Goal: Task Accomplishment & Management: Manage account settings

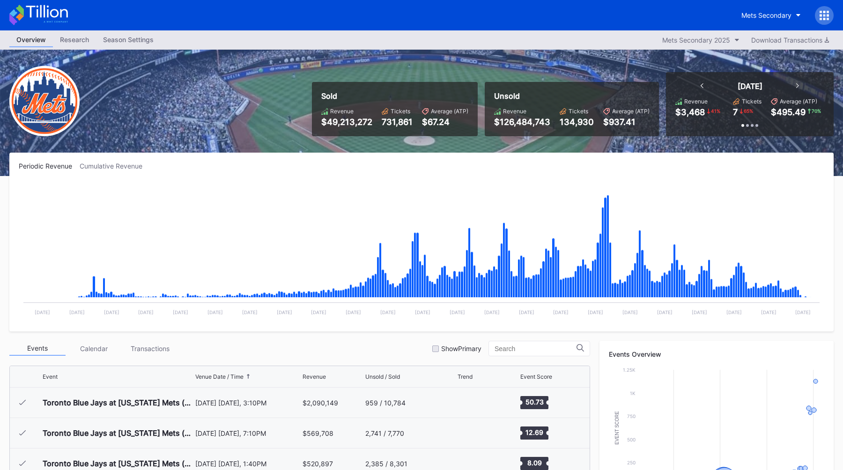
scroll to position [2402, 0]
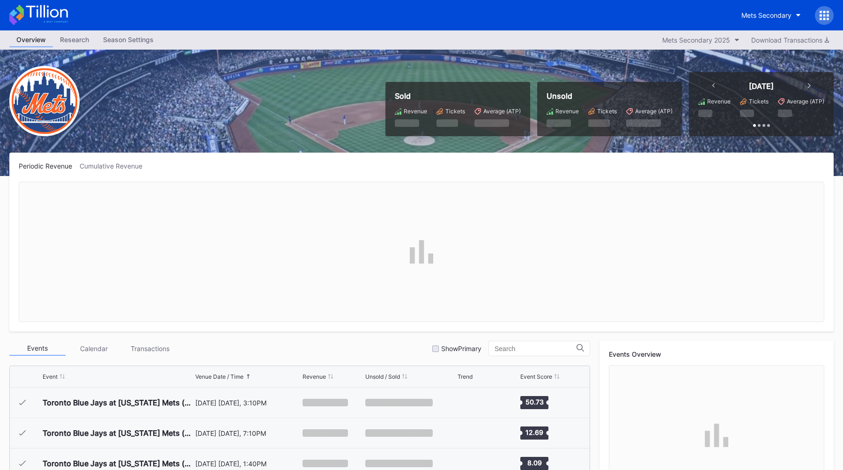
scroll to position [2402, 0]
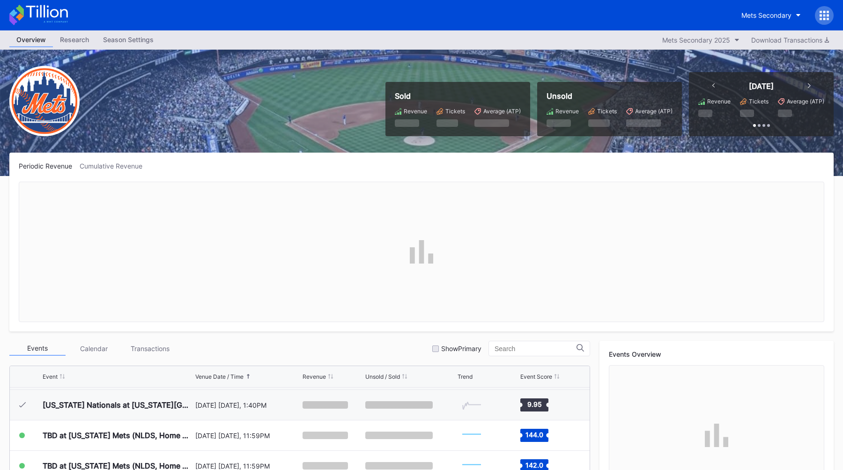
click at [823, 19] on icon at bounding box center [823, 15] width 9 height 9
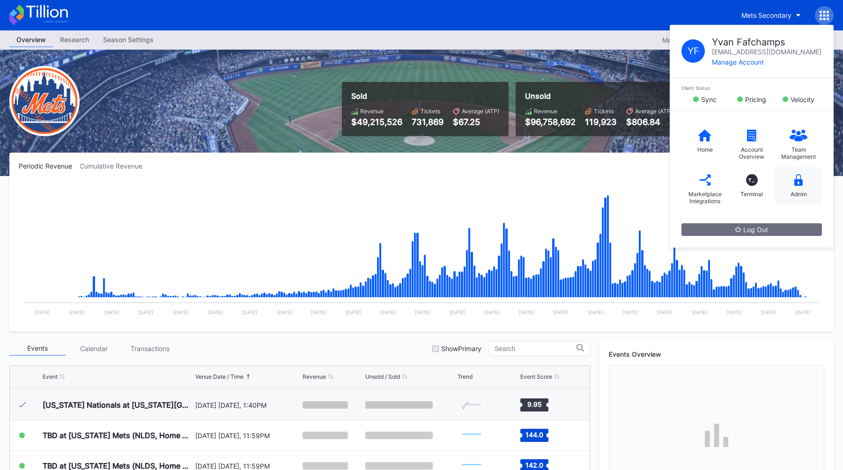
click at [803, 196] on div "Admin" at bounding box center [798, 194] width 16 height 7
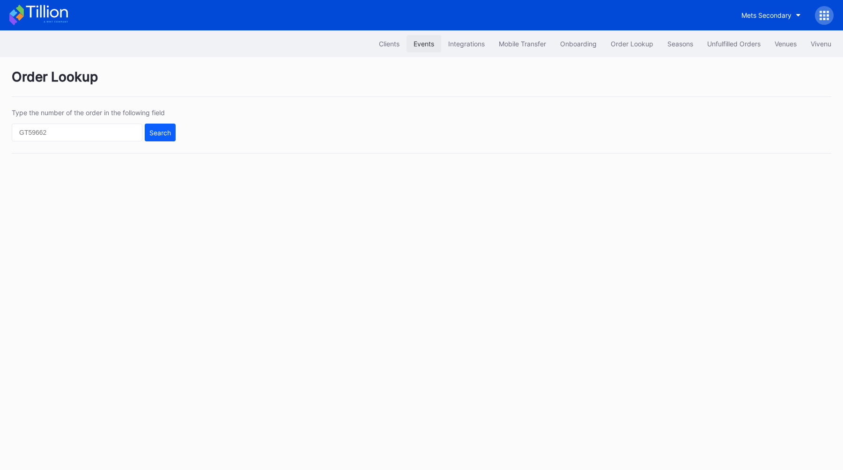
click at [418, 42] on div "Events" at bounding box center [423, 44] width 21 height 8
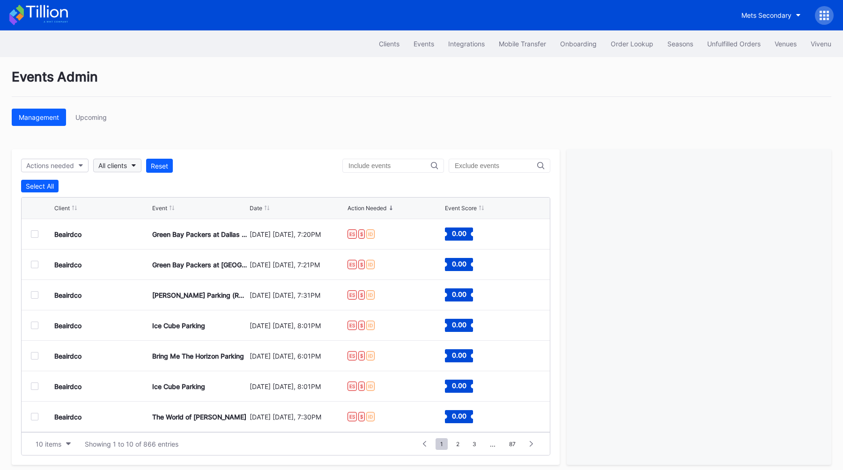
click at [119, 163] on div "All clients" at bounding box center [112, 166] width 29 height 8
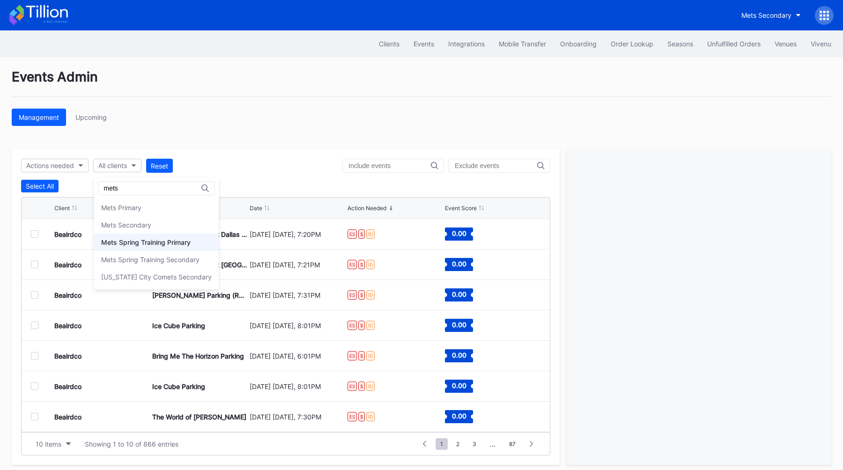
type input "mets"
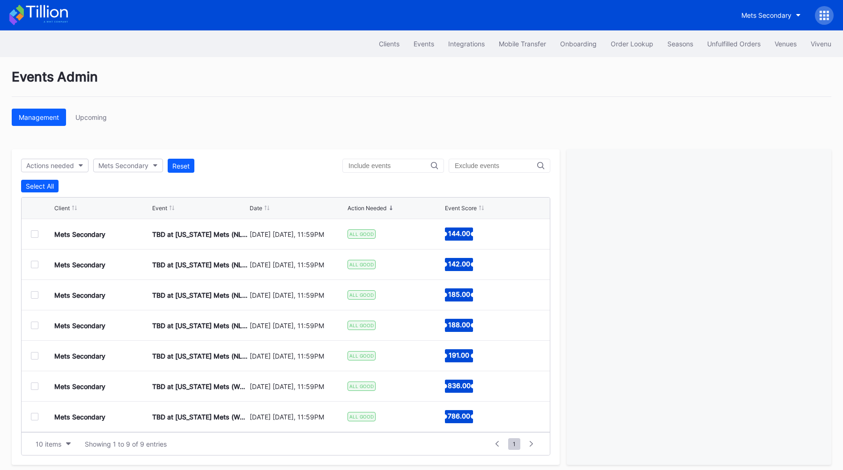
click at [258, 206] on div "Date" at bounding box center [256, 208] width 13 height 7
click at [34, 418] on div at bounding box center [34, 416] width 7 height 7
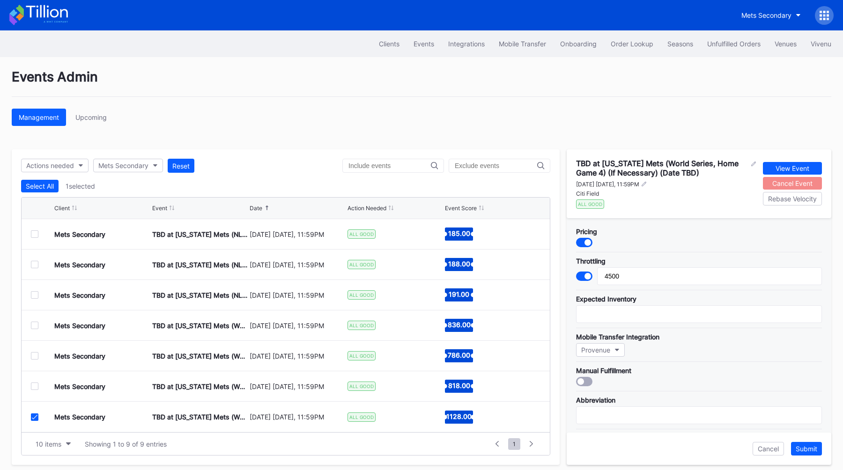
click at [782, 183] on div "Cancel Event" at bounding box center [792, 183] width 40 height 8
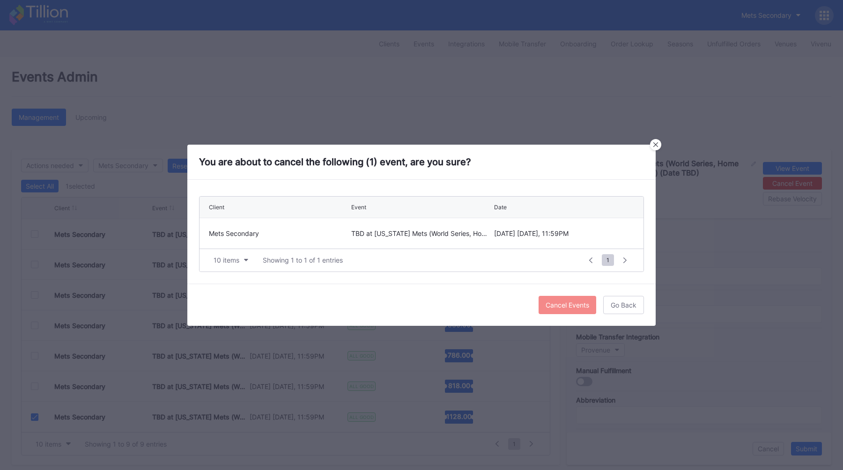
click at [548, 306] on div "Cancel Events" at bounding box center [568, 305] width 44 height 8
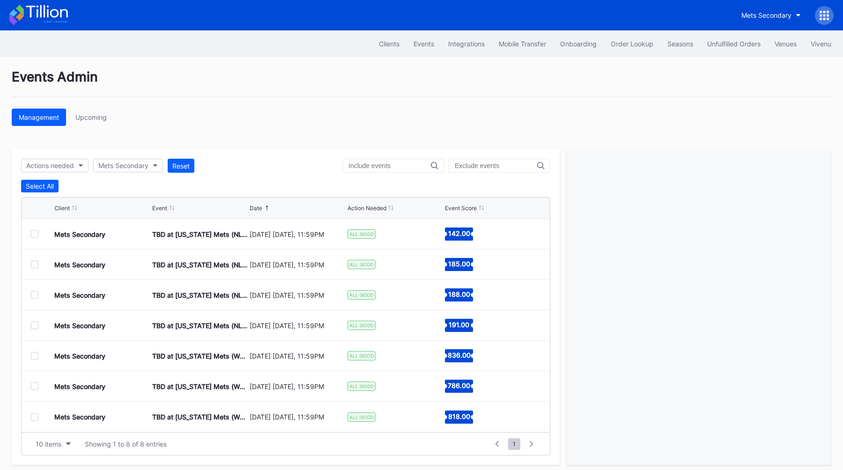
scroll to position [0, 0]
click at [147, 162] on div "Mets Secondary" at bounding box center [123, 166] width 50 height 8
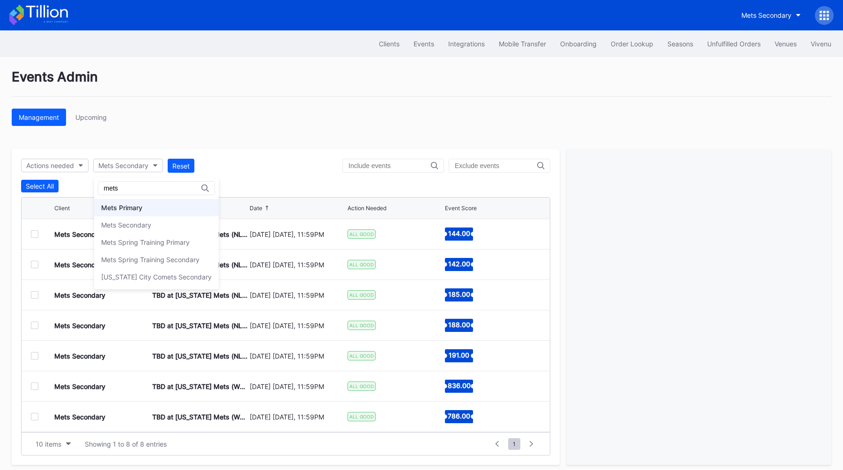
type input "mets"
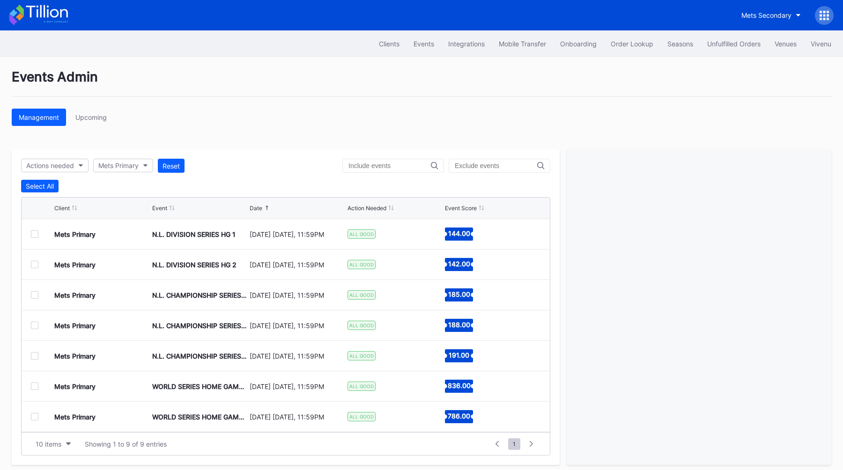
click at [257, 209] on div "Date" at bounding box center [256, 208] width 13 height 7
click at [33, 417] on div at bounding box center [34, 416] width 7 height 7
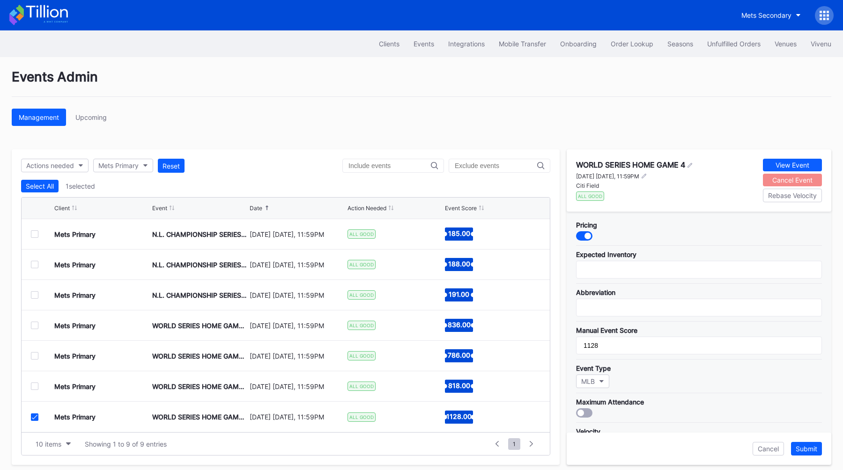
click at [775, 180] on div "Cancel Event" at bounding box center [792, 180] width 40 height 8
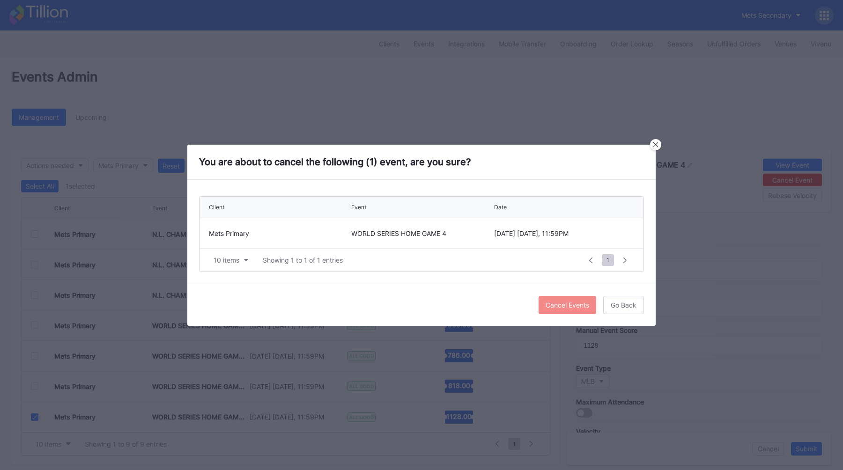
click at [546, 303] on div "Cancel Events" at bounding box center [568, 305] width 44 height 8
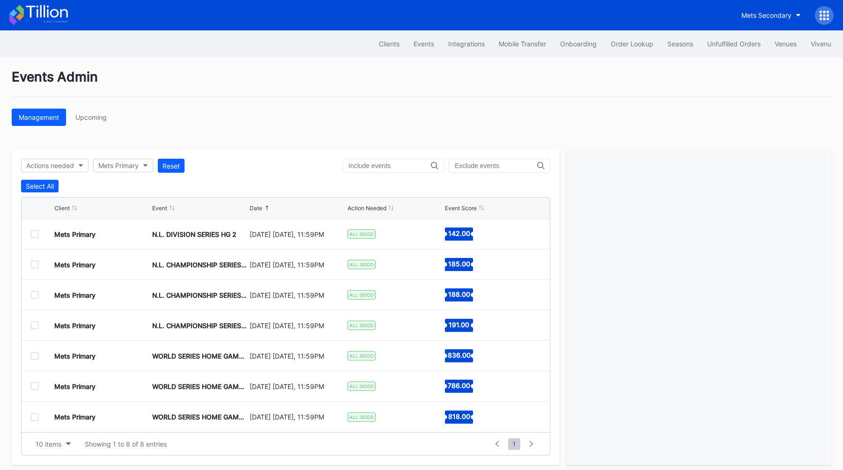
scroll to position [0, 0]
click at [392, 111] on div "Management Upcoming" at bounding box center [421, 117] width 819 height 17
click at [828, 19] on icon at bounding box center [828, 19] width 2 height 2
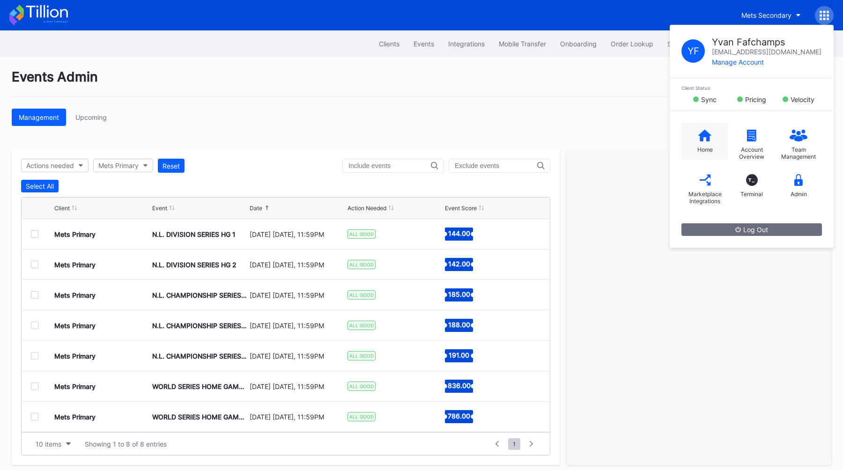
click at [705, 133] on icon at bounding box center [704, 136] width 13 height 12
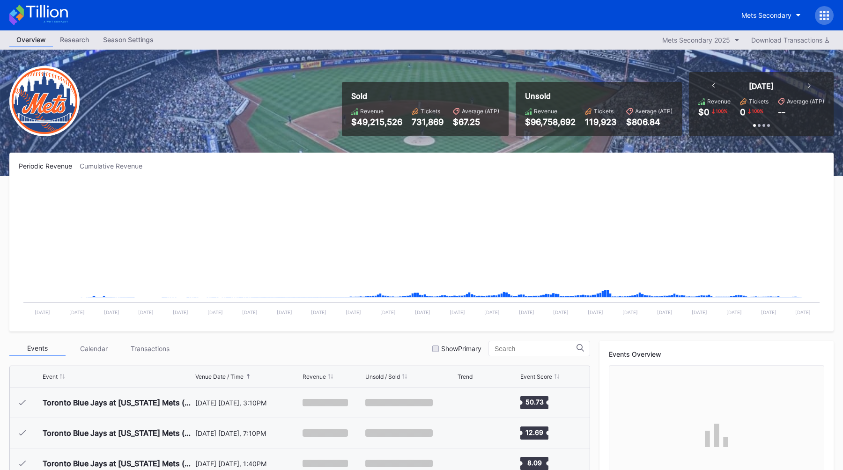
scroll to position [2402, 0]
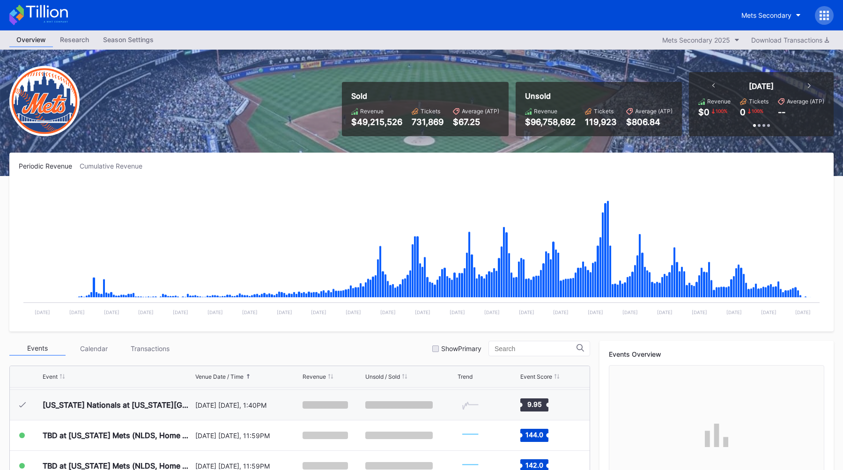
click at [287, 113] on div "Sold Revenue $49,215,526 Tickets 731,869 Average (ATP) $67.25 Unsold Revenue $9…" at bounding box center [421, 113] width 843 height 126
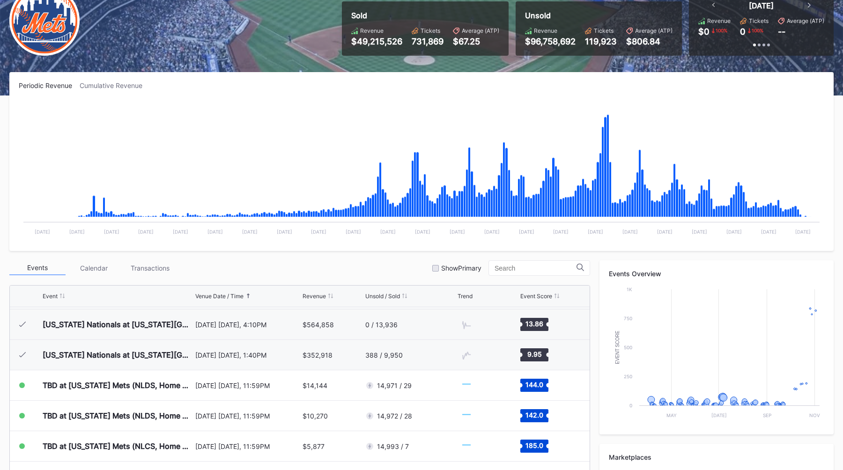
scroll to position [238, 0]
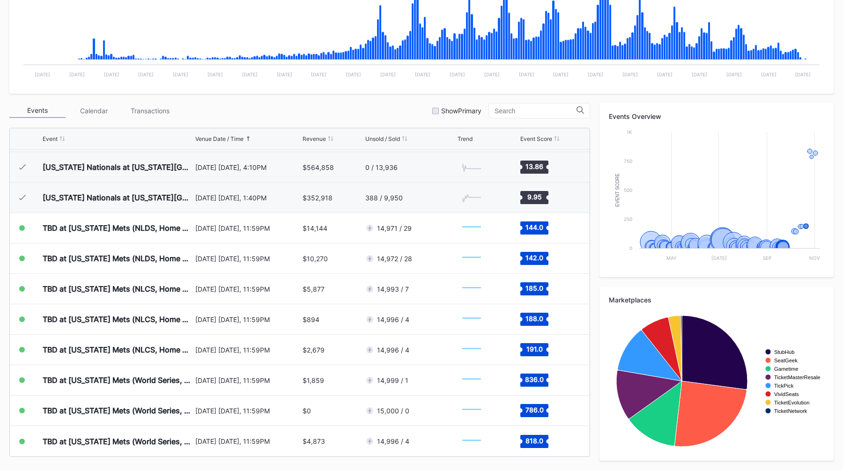
click at [295, 101] on div "Periodic Revenue Cumulative Revenue Created with Highcharts 11.2.0 Chart title …" at bounding box center [421, 192] width 843 height 555
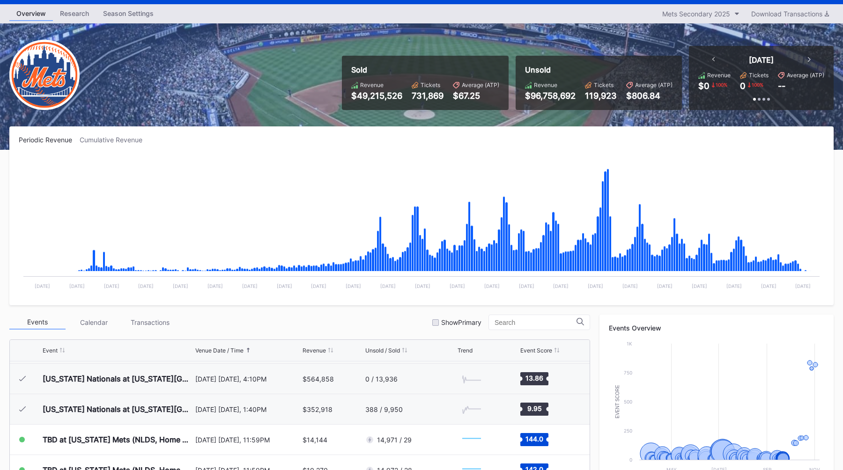
scroll to position [0, 0]
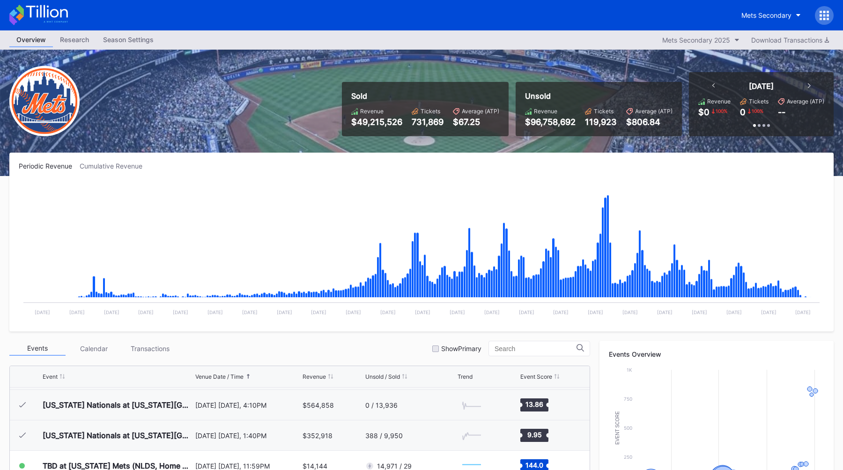
click at [762, 6] on div "Mets Secondary" at bounding box center [783, 15] width 99 height 19
click at [762, 12] on div "Mets Secondary" at bounding box center [766, 15] width 50 height 8
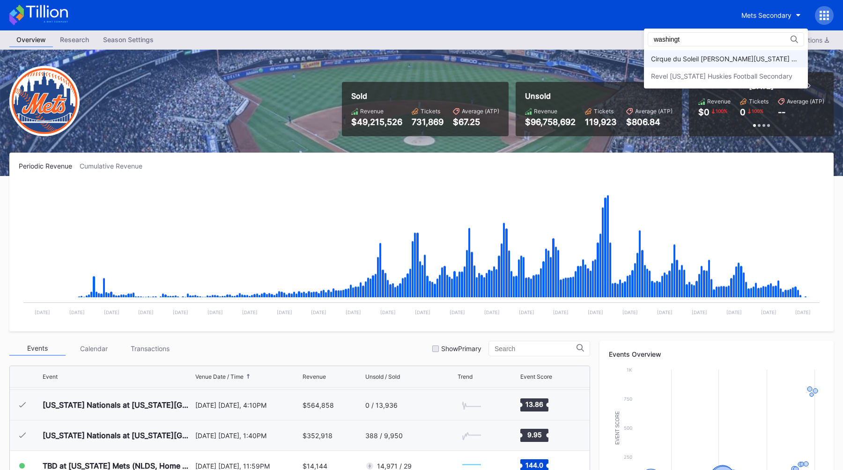
type input "washingt"
click at [757, 57] on div "Cirque du Soleil [PERSON_NAME][US_STATE] Primary" at bounding box center [726, 59] width 150 height 8
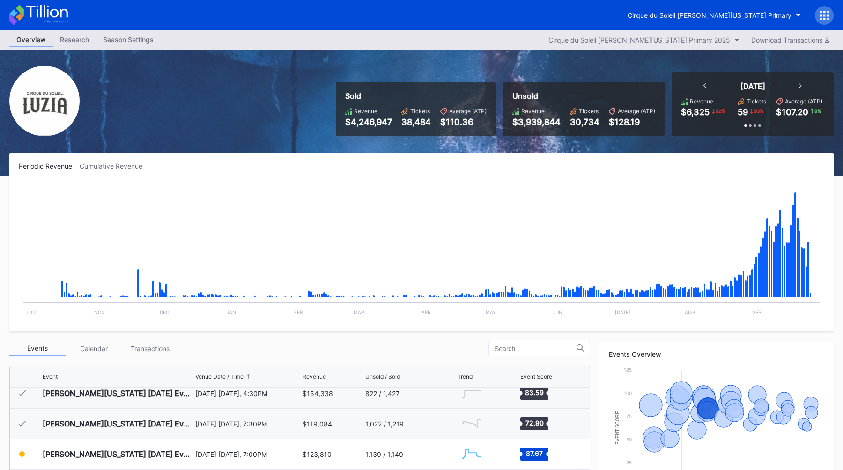
click at [259, 119] on div "Sold Revenue $4,246,947 Tickets 38,484 Average (ATP) $110.36 Unsold Revenue $3,…" at bounding box center [421, 113] width 843 height 126
click at [824, 13] on icon at bounding box center [823, 15] width 9 height 9
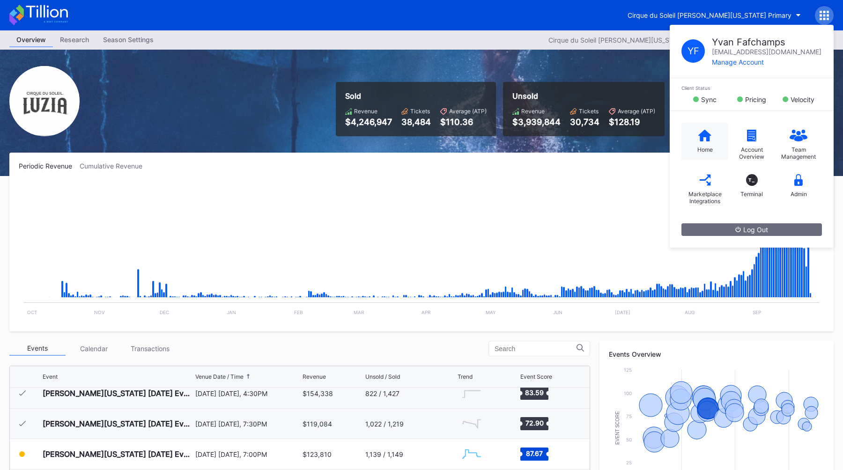
click at [699, 149] on div "Home" at bounding box center [704, 149] width 15 height 7
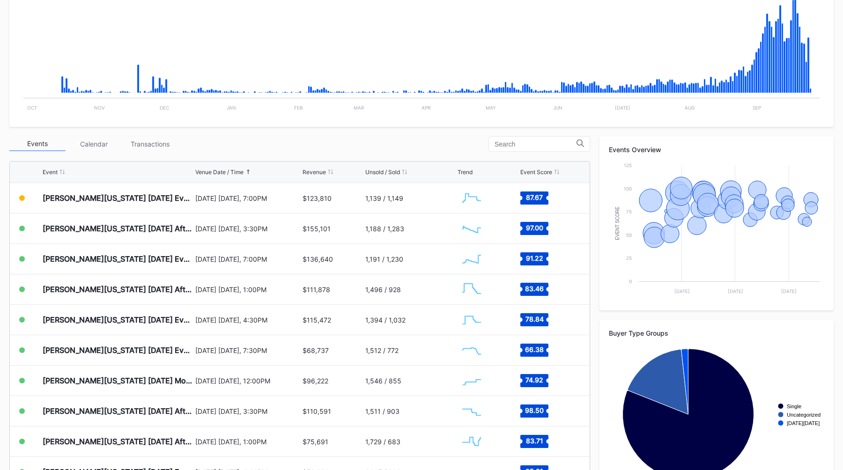
scroll to position [215, 0]
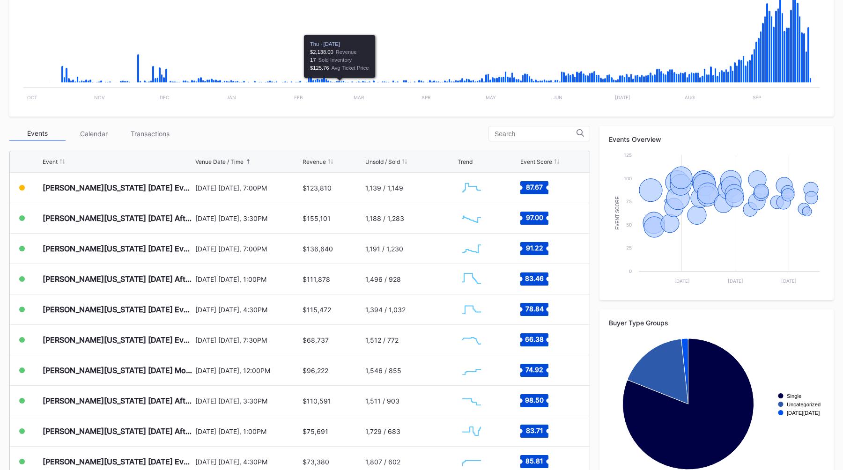
click at [372, 128] on div "Events Calendar Transactions" at bounding box center [299, 133] width 581 height 15
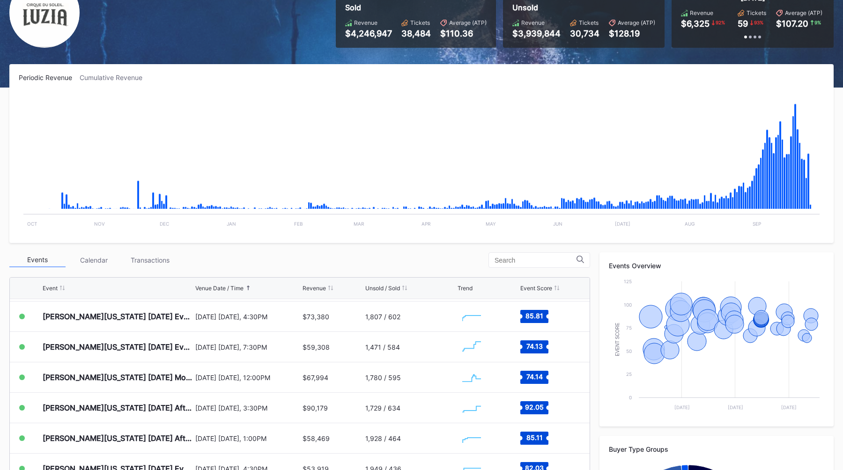
scroll to position [0, 0]
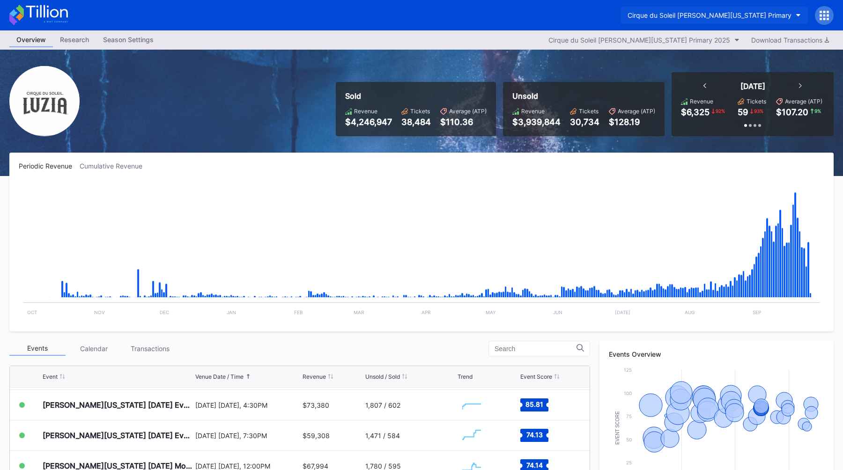
click at [737, 10] on button "Cirque du Soleil [PERSON_NAME][US_STATE] Primary" at bounding box center [713, 15] width 187 height 17
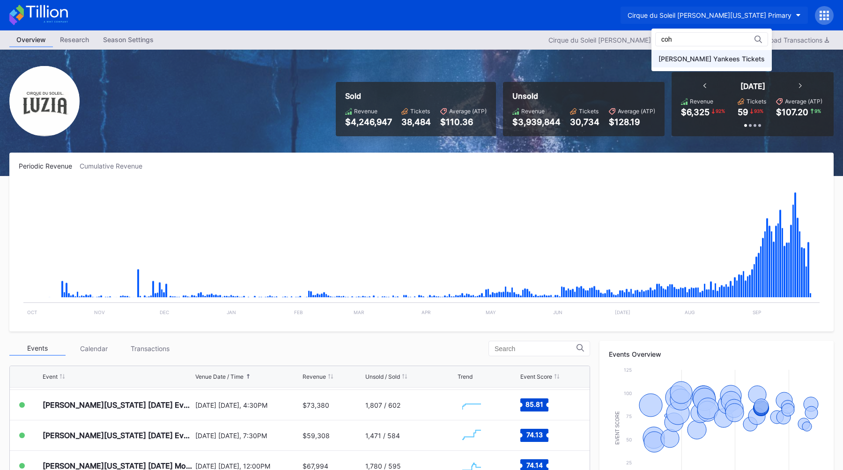
type input "coh"
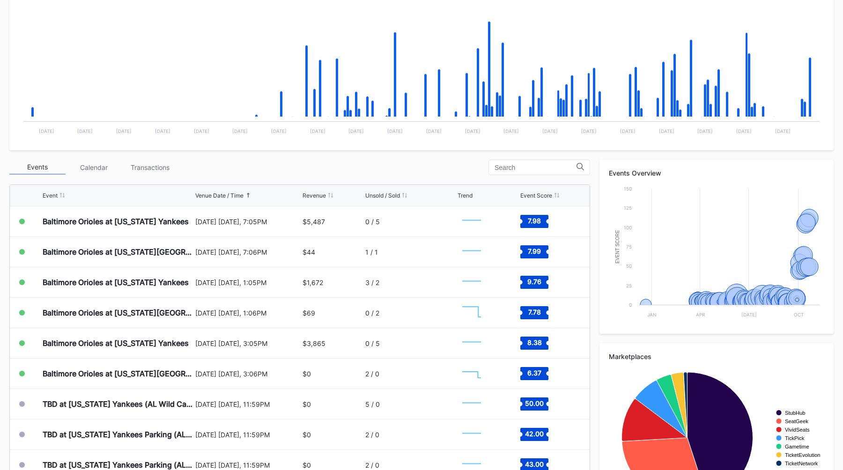
scroll to position [182, 0]
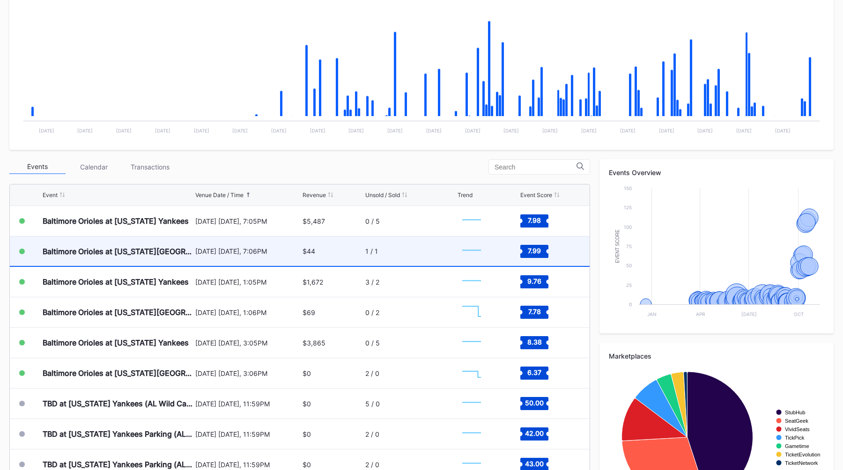
click at [342, 252] on div "$44" at bounding box center [333, 251] width 60 height 30
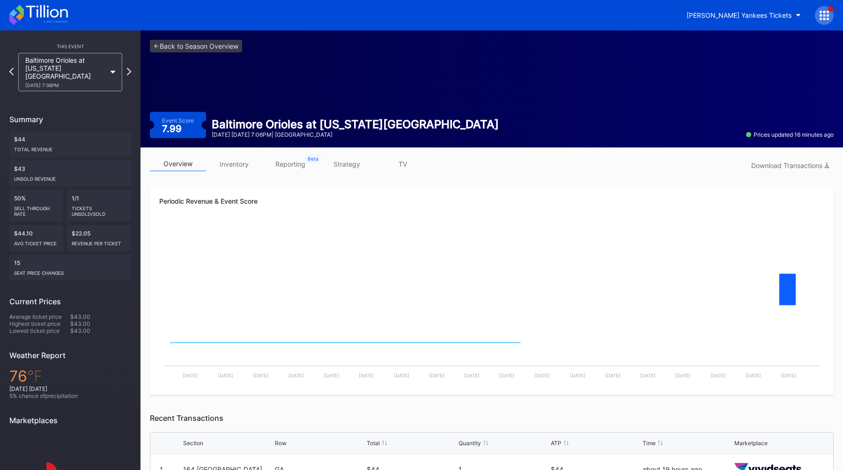
click at [355, 166] on link "strategy" at bounding box center [346, 164] width 56 height 15
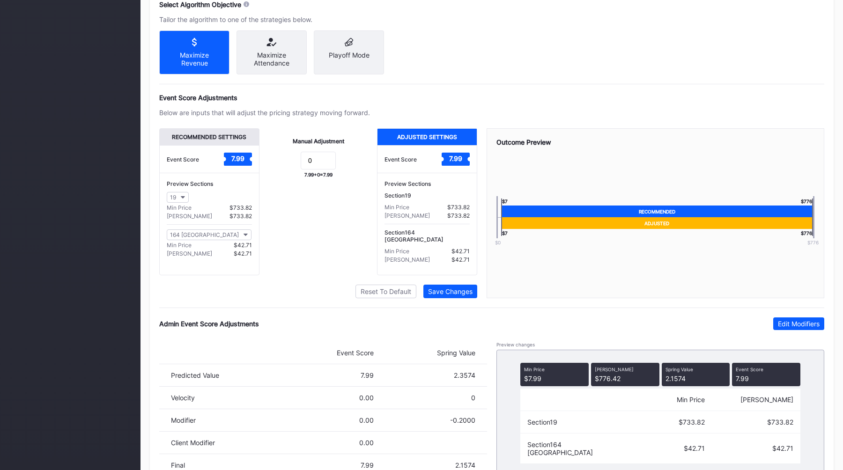
scroll to position [569, 0]
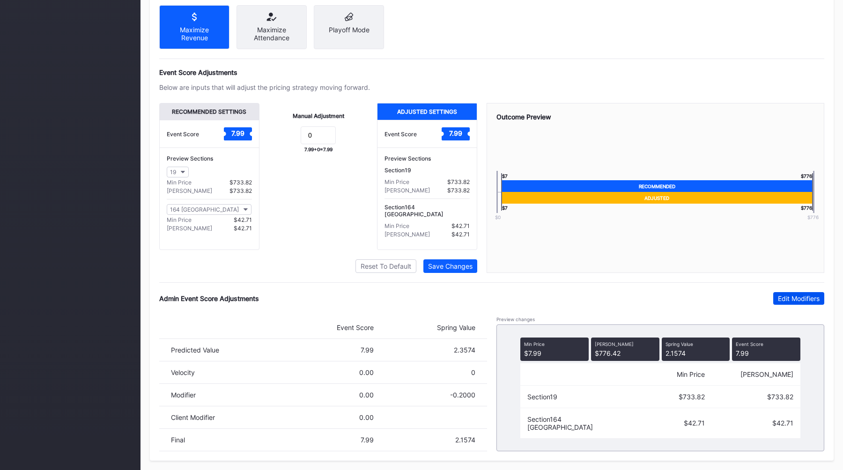
click at [798, 303] on button "Edit Modifiers" at bounding box center [798, 298] width 51 height 13
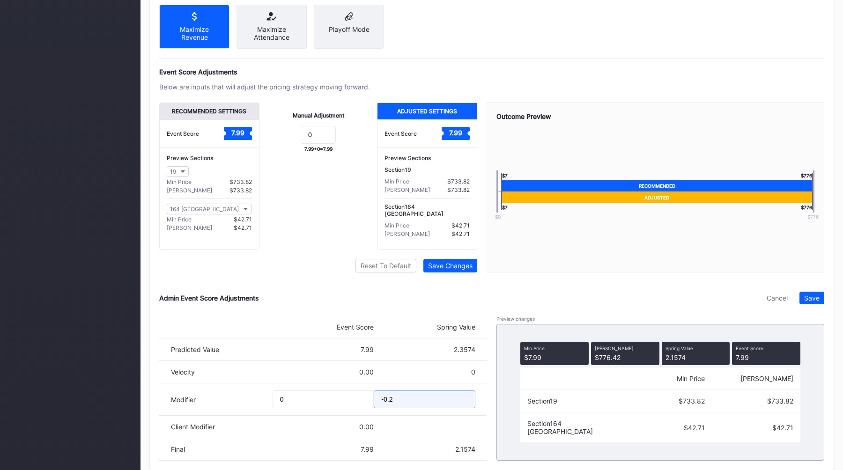
drag, startPoint x: 413, startPoint y: 402, endPoint x: 294, endPoint y: 403, distance: 119.4
click at [294, 403] on div "Modifier 0 -0.2" at bounding box center [323, 400] width 328 height 32
type input "-0.6"
click at [814, 294] on button "Save" at bounding box center [811, 298] width 25 height 13
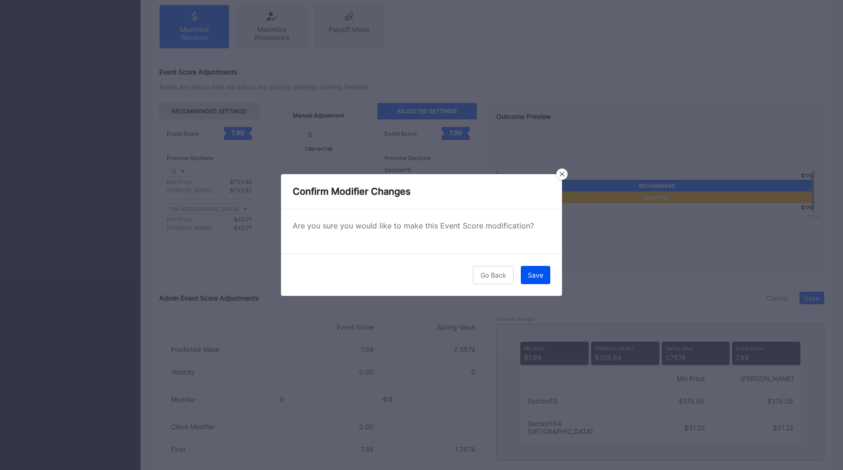
click at [529, 275] on div "Save" at bounding box center [535, 275] width 15 height 8
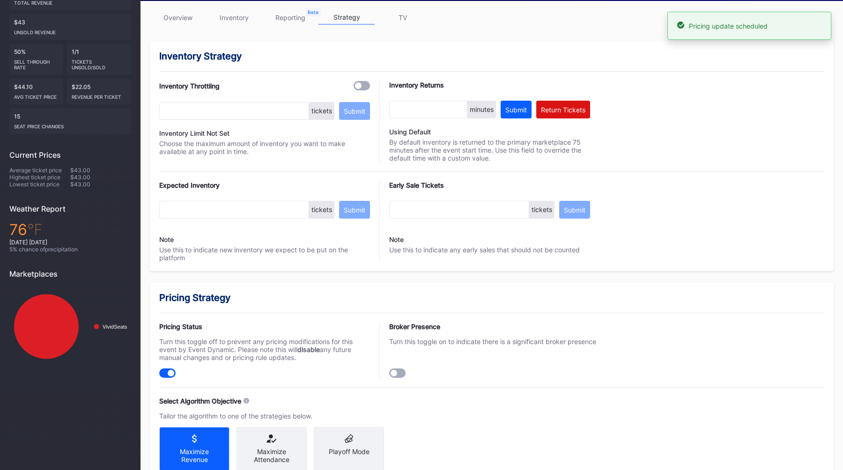
scroll to position [0, 0]
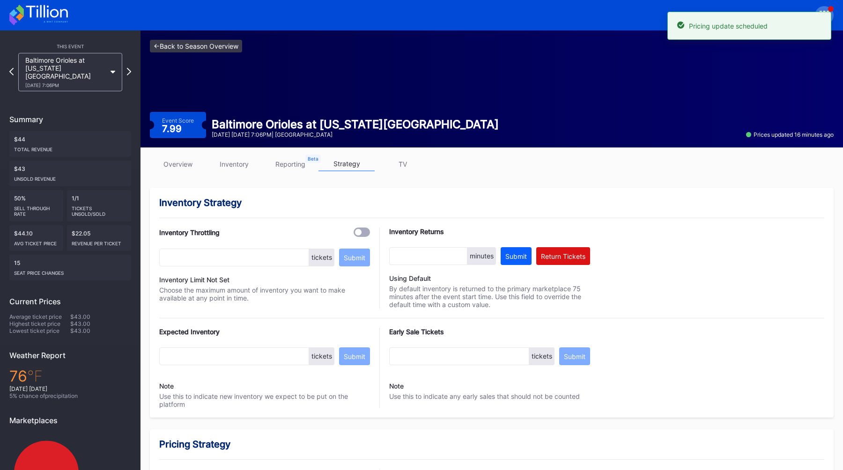
click at [202, 44] on link "<- Back to Season Overview" at bounding box center [196, 46] width 92 height 13
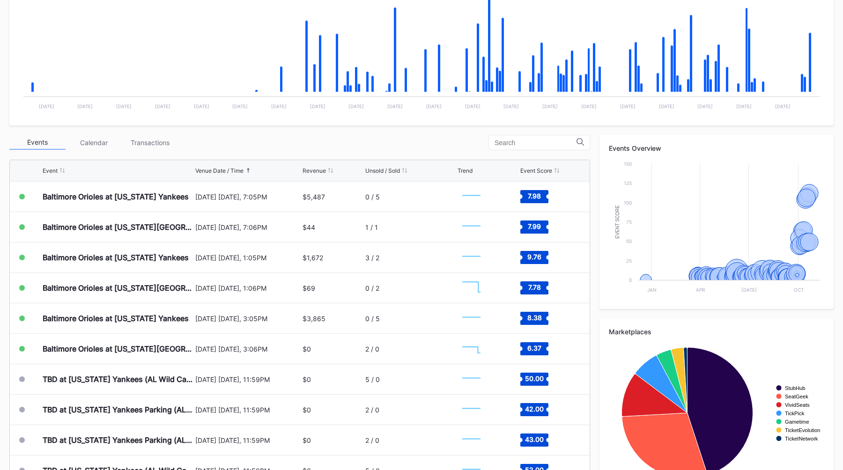
scroll to position [207, 0]
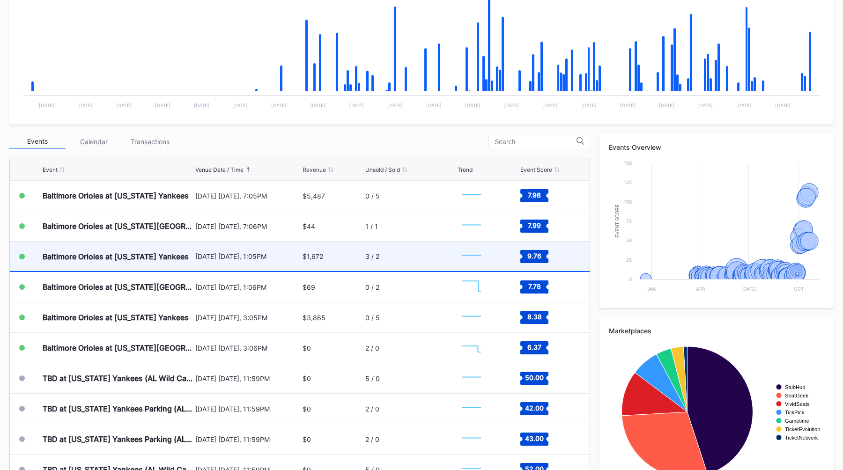
click at [284, 255] on div "[DATE] [DATE], 1:05PM" at bounding box center [247, 256] width 105 height 8
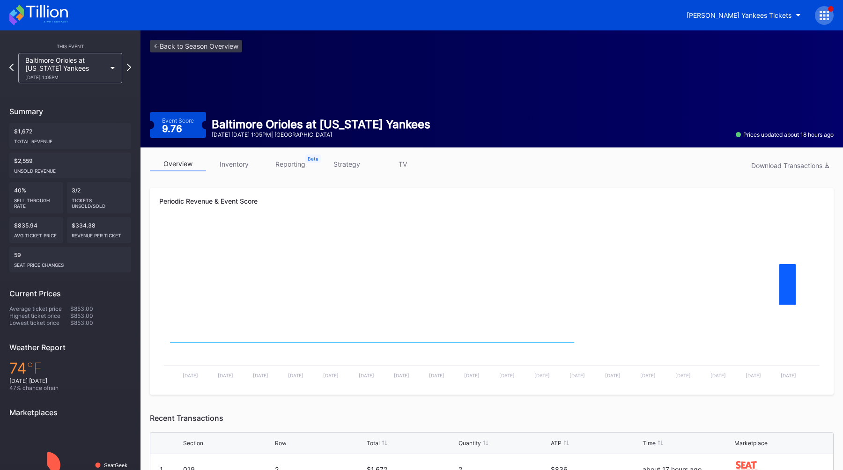
click at [349, 159] on link "strategy" at bounding box center [346, 164] width 56 height 15
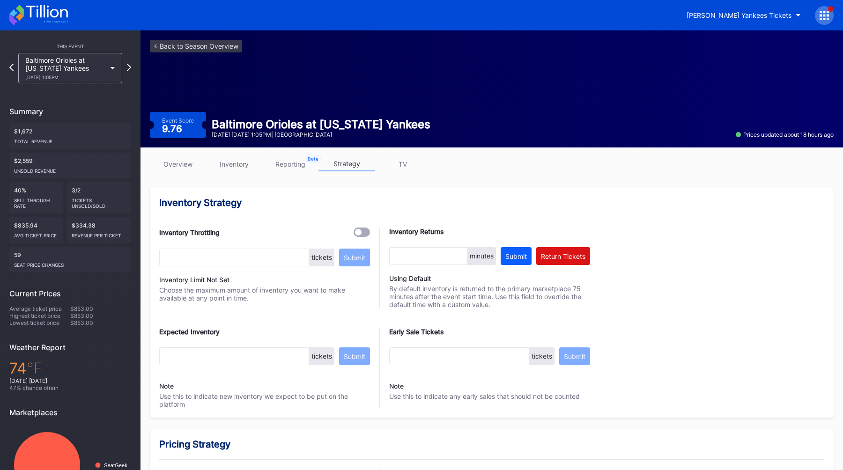
click at [162, 160] on link "overview" at bounding box center [178, 164] width 56 height 15
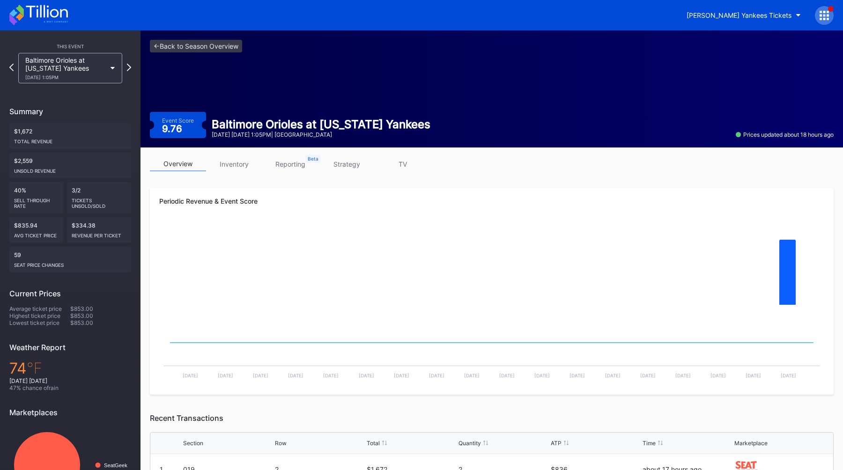
click at [338, 158] on link "strategy" at bounding box center [346, 164] width 56 height 15
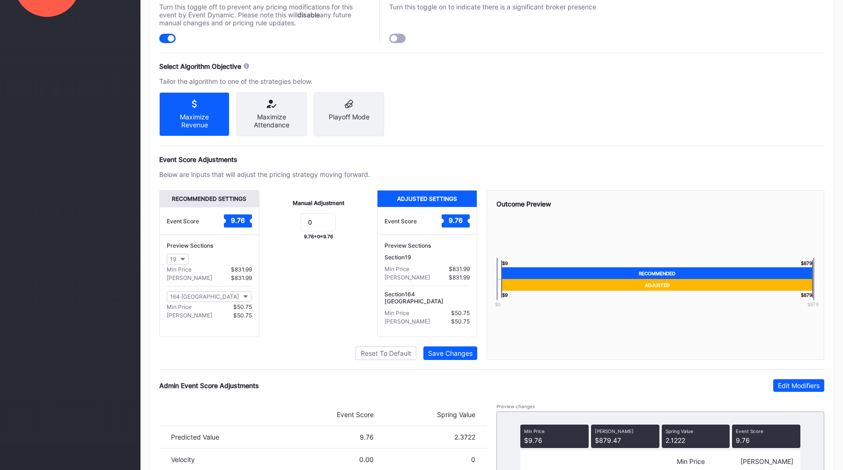
scroll to position [569, 0]
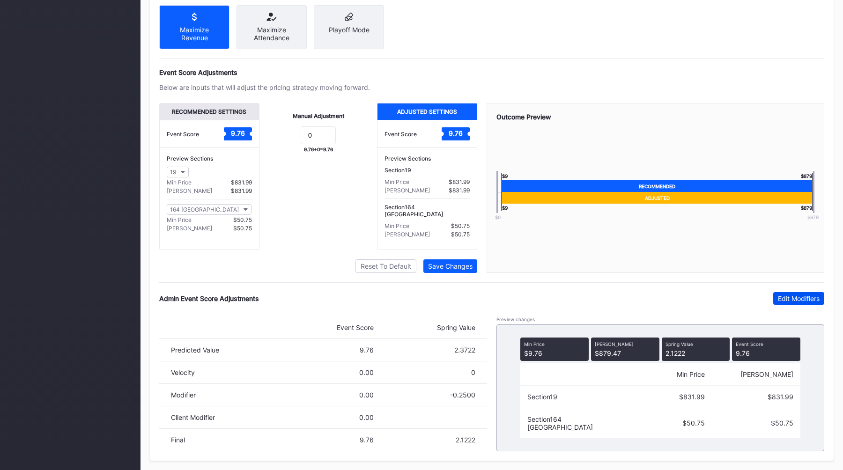
click at [795, 295] on div "Edit Modifiers" at bounding box center [799, 299] width 42 height 8
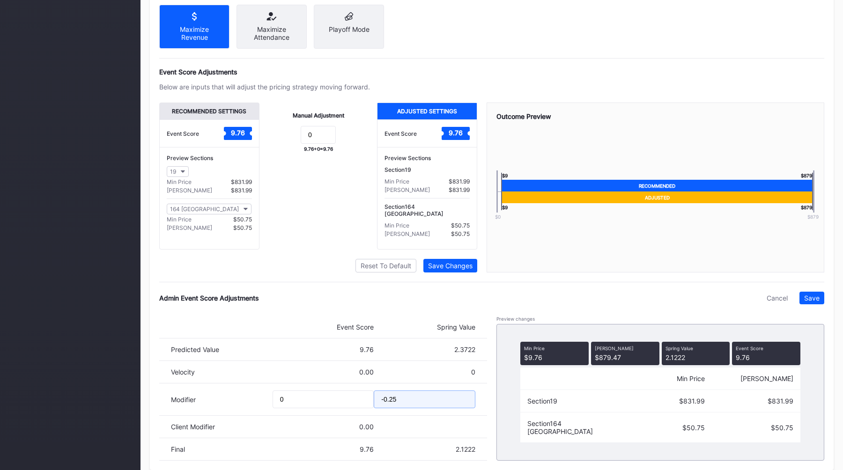
drag, startPoint x: 410, startPoint y: 402, endPoint x: 223, endPoint y: 394, distance: 186.5
click at [224, 394] on div "Modifier 0 -0.25" at bounding box center [323, 400] width 328 height 32
type input "-0.3"
click at [814, 296] on div "Save" at bounding box center [811, 298] width 15 height 8
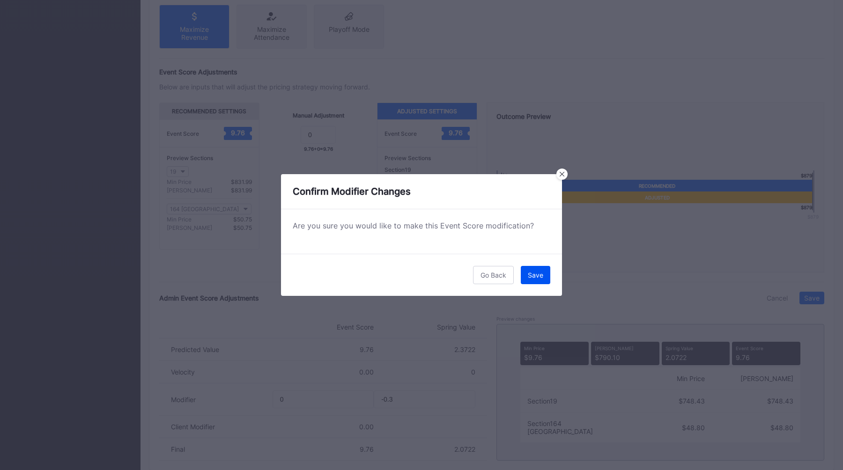
click at [543, 268] on button "Save" at bounding box center [536, 275] width 30 height 18
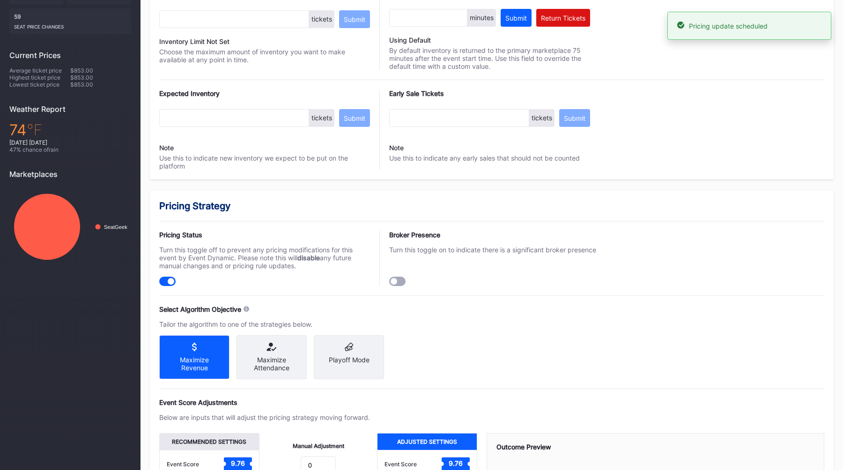
scroll to position [0, 0]
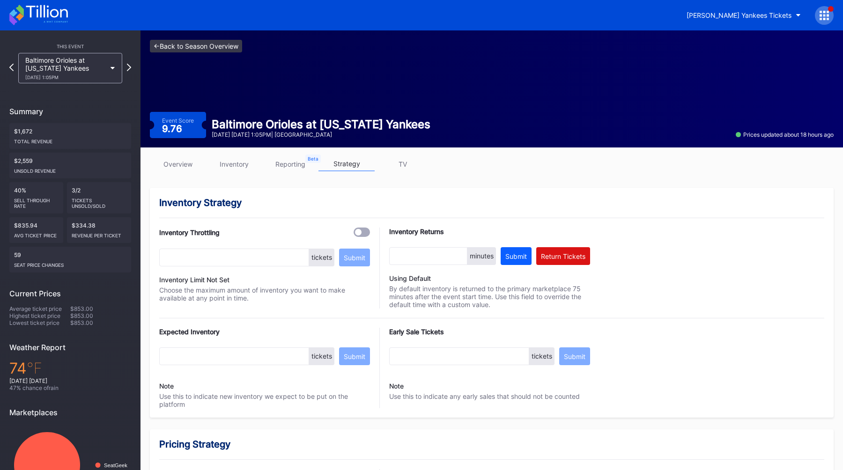
click at [178, 43] on link "<- Back to Season Overview" at bounding box center [196, 46] width 92 height 13
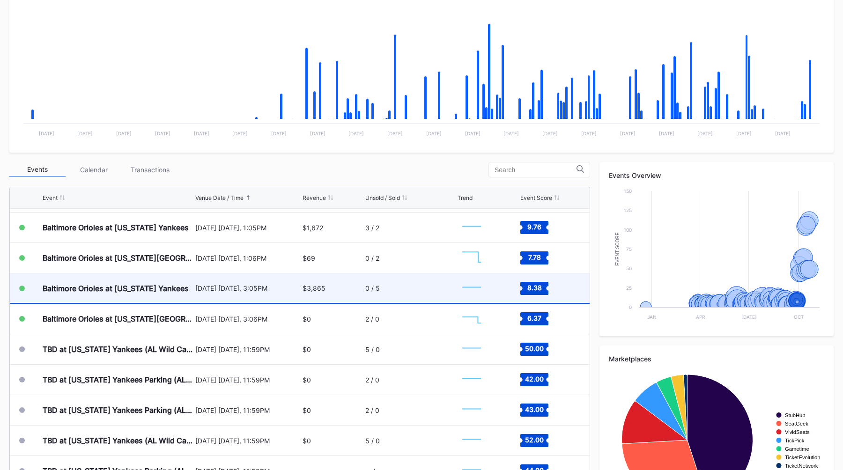
scroll to position [4319, 0]
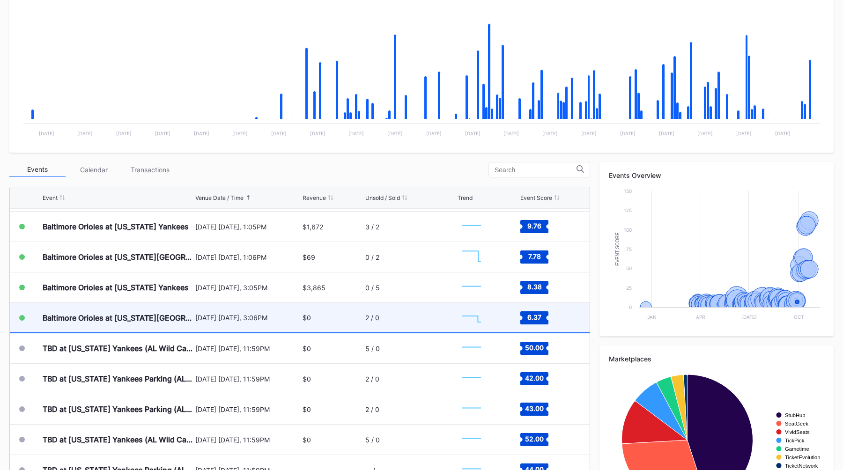
click at [284, 317] on div "[DATE] [DATE], 3:06PM" at bounding box center [247, 318] width 105 height 8
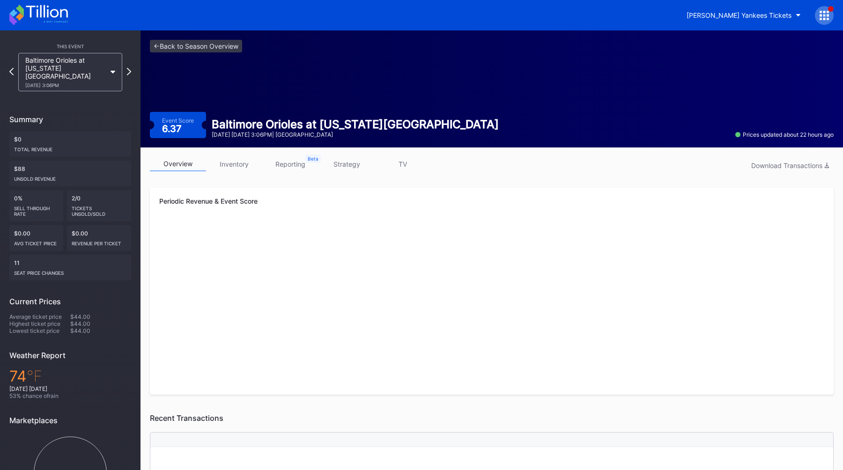
click at [353, 171] on link "strategy" at bounding box center [346, 164] width 56 height 15
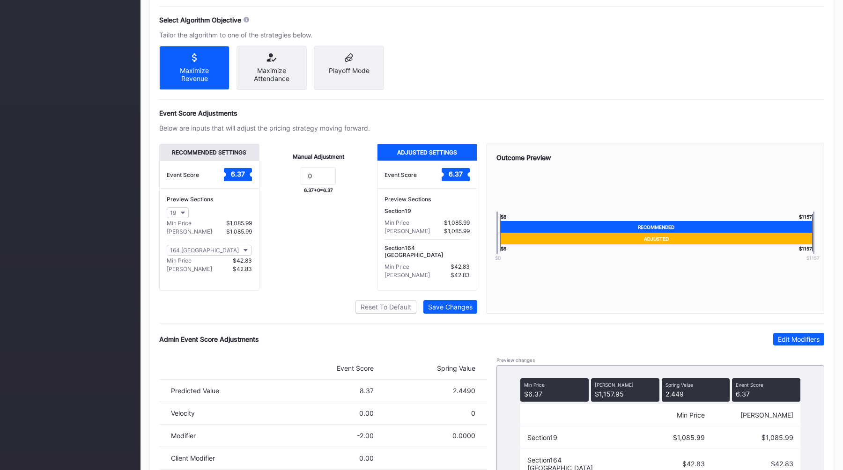
scroll to position [569, 0]
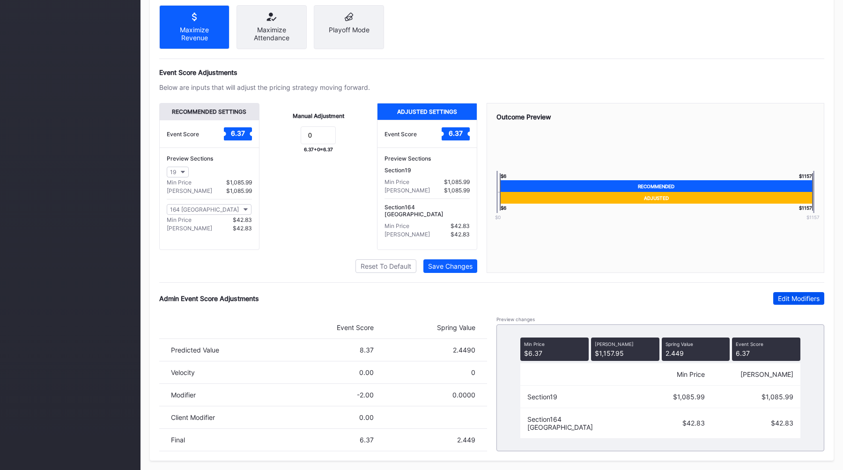
click at [792, 294] on button "Edit Modifiers" at bounding box center [798, 298] width 51 height 13
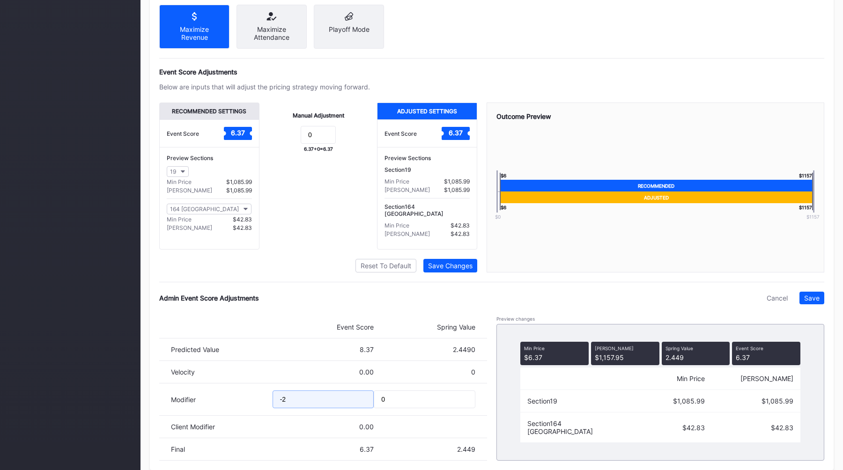
drag, startPoint x: 308, startPoint y: 397, endPoint x: 214, endPoint y: 395, distance: 93.2
click at [218, 394] on div "Modifier -2 0" at bounding box center [323, 400] width 328 height 32
type input "-3.5"
click at [807, 299] on div "Save" at bounding box center [811, 298] width 15 height 8
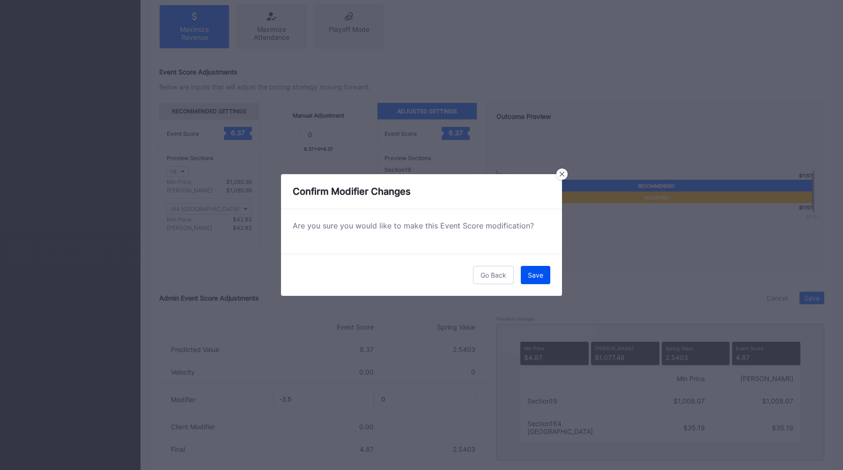
click at [548, 272] on button "Save" at bounding box center [536, 275] width 30 height 18
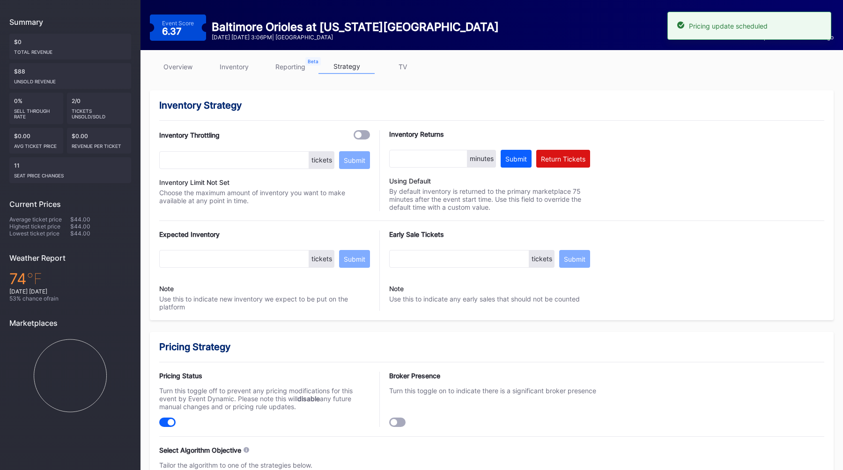
scroll to position [0, 0]
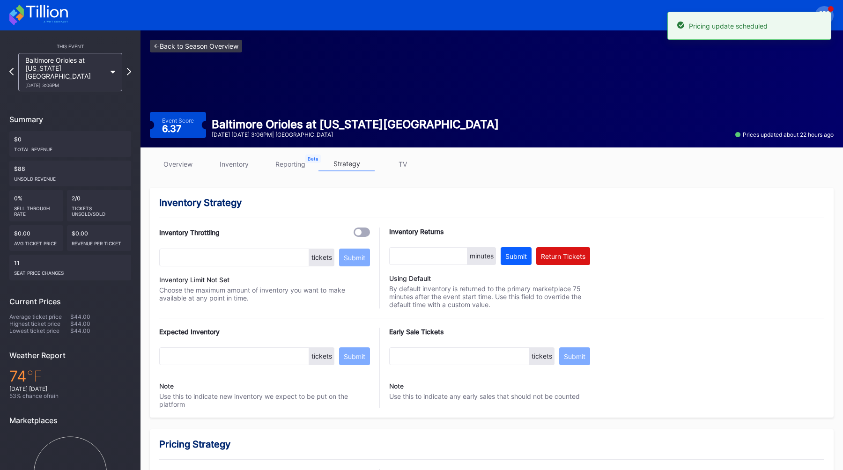
click at [208, 48] on link "<- Back to Season Overview" at bounding box center [196, 46] width 92 height 13
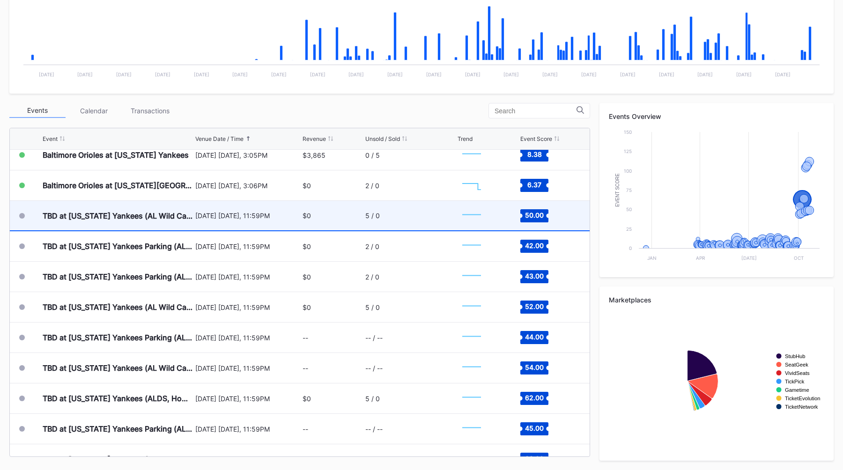
scroll to position [4410, 0]
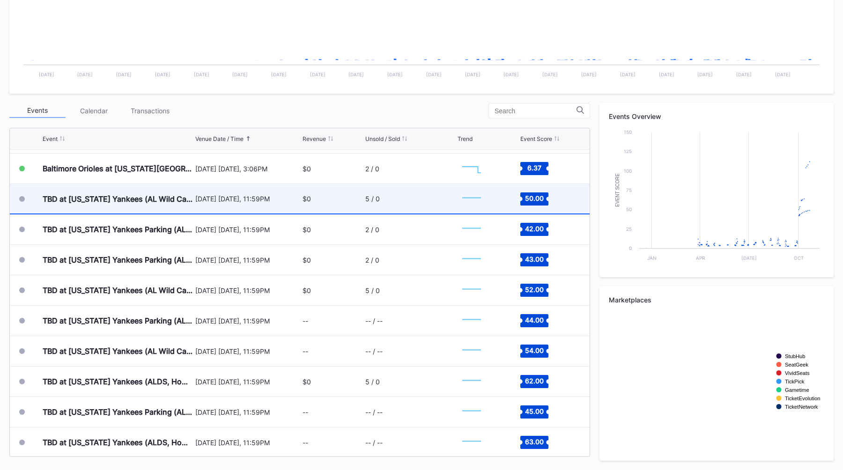
click at [291, 207] on div "[DATE] [DATE], 11:59PM" at bounding box center [247, 199] width 105 height 30
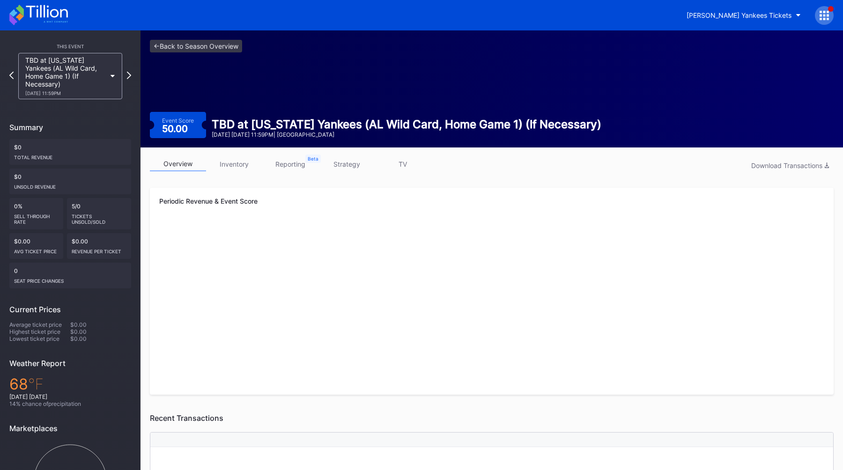
click at [238, 167] on link "inventory" at bounding box center [234, 164] width 56 height 15
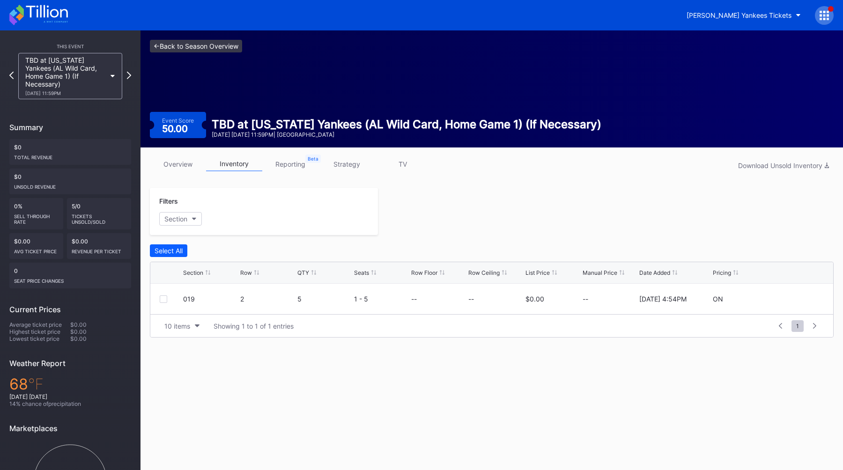
click at [220, 41] on link "<- Back to Season Overview" at bounding box center [196, 46] width 92 height 13
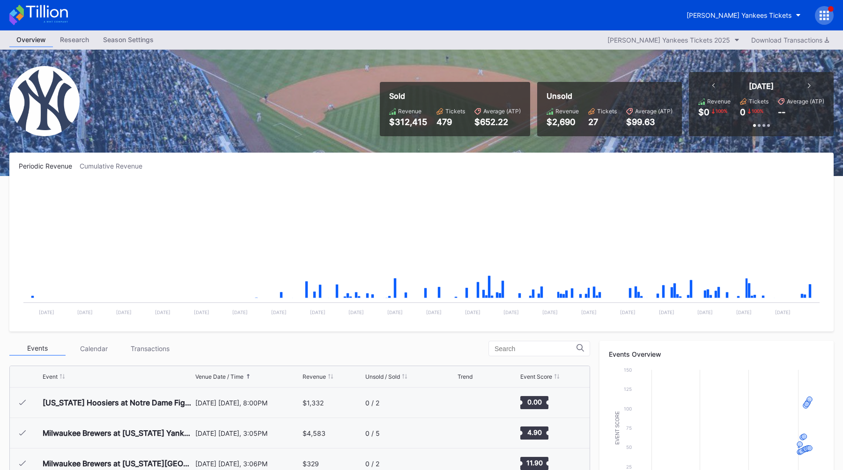
scroll to position [4261, 0]
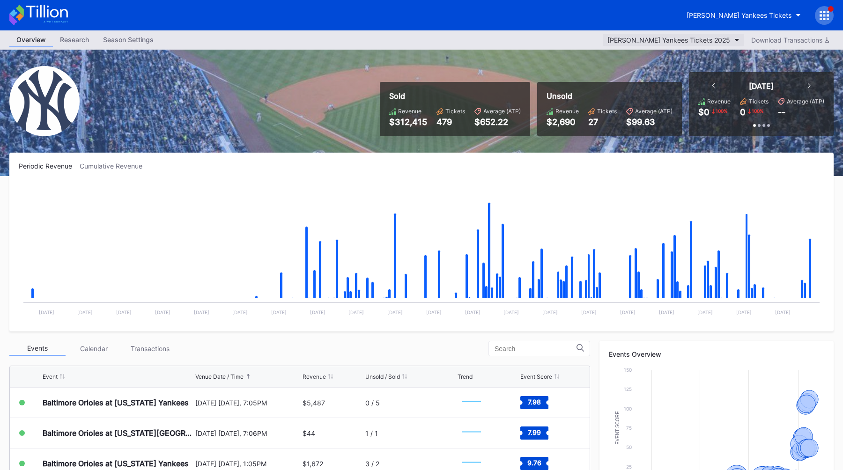
click at [731, 40] on button "[PERSON_NAME] Yankees Tickets 2025" at bounding box center [673, 40] width 141 height 13
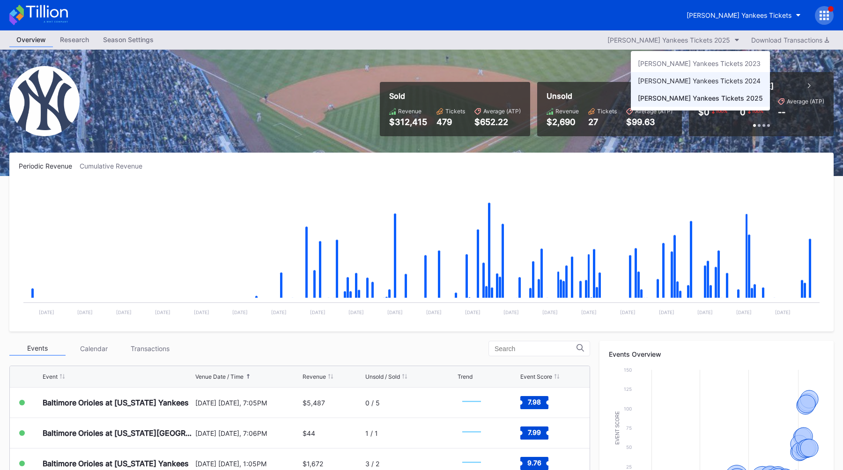
click at [692, 84] on div "[PERSON_NAME] Yankees Tickets 2024" at bounding box center [699, 81] width 123 height 8
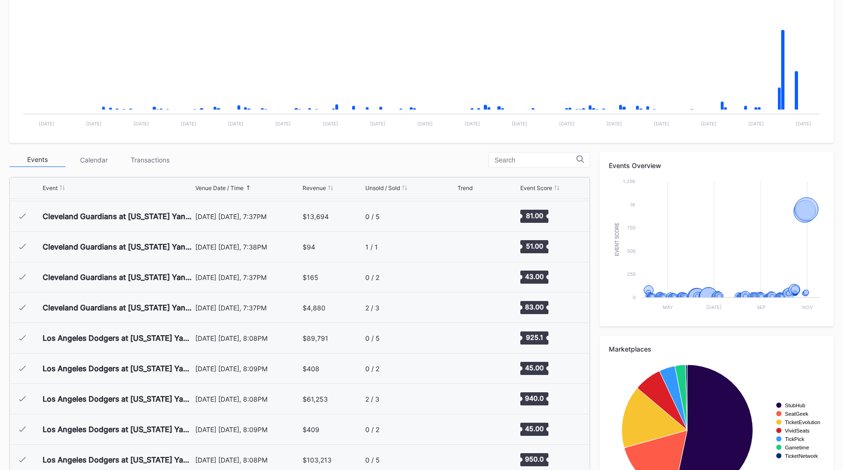
scroll to position [237, 0]
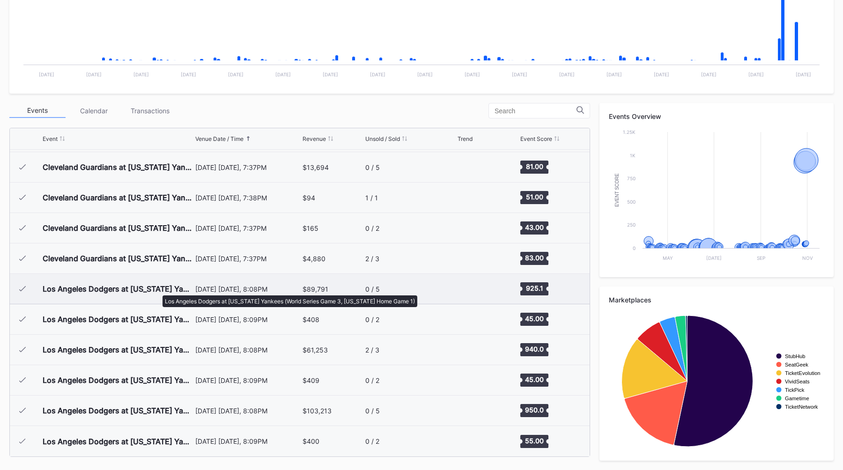
click at [158, 291] on div "Los Angeles Dodgers at [US_STATE] Yankees (World Series Game 3, [US_STATE] Home…" at bounding box center [118, 288] width 150 height 9
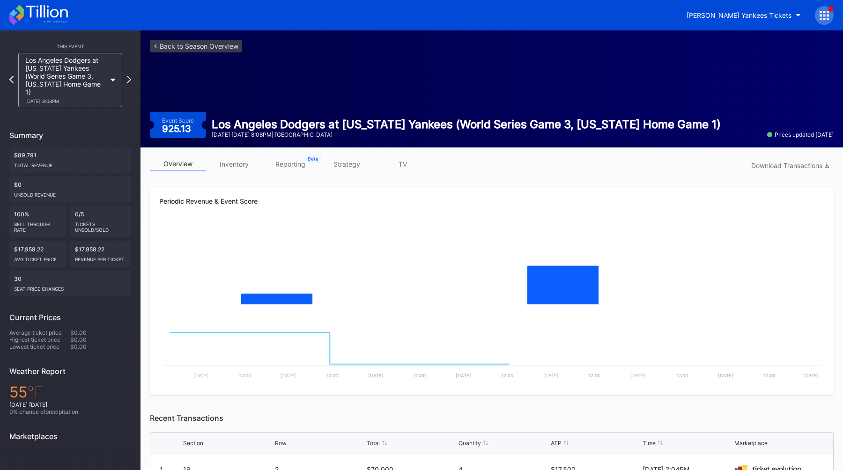
click at [346, 165] on link "strategy" at bounding box center [346, 164] width 56 height 15
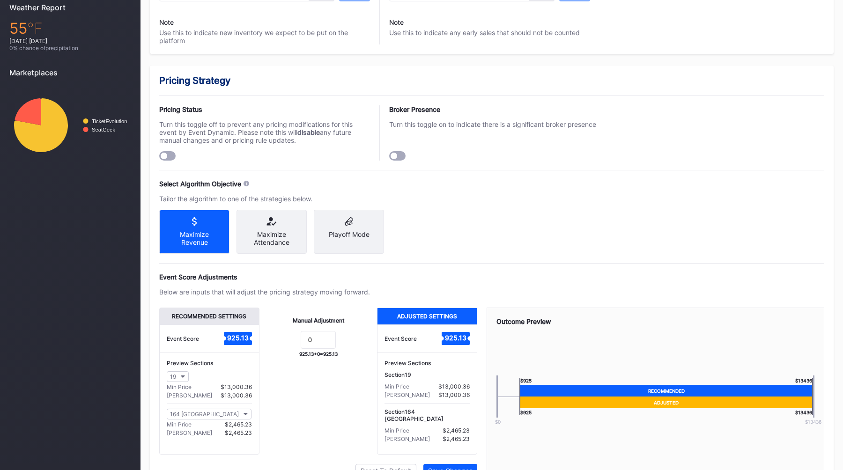
scroll to position [569, 0]
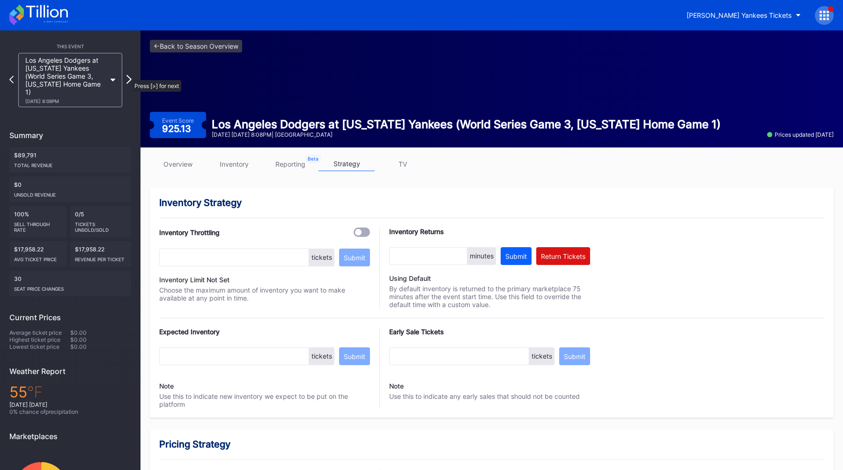
click at [127, 75] on icon at bounding box center [128, 79] width 5 height 9
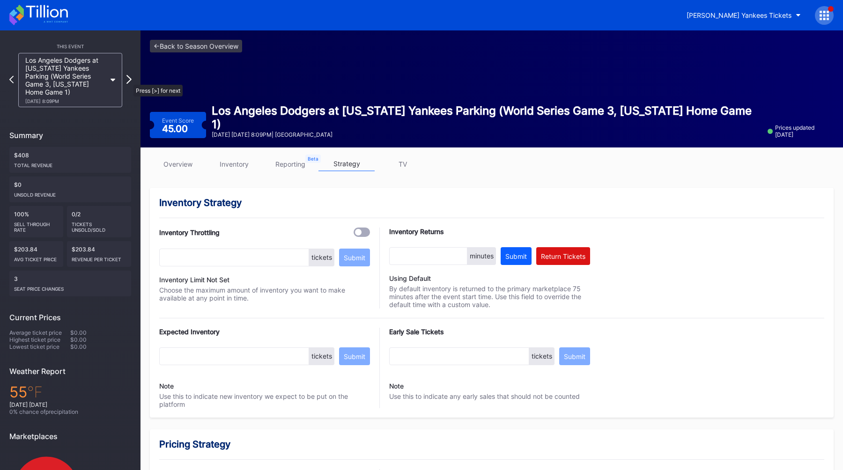
click at [129, 80] on icon at bounding box center [128, 79] width 5 height 9
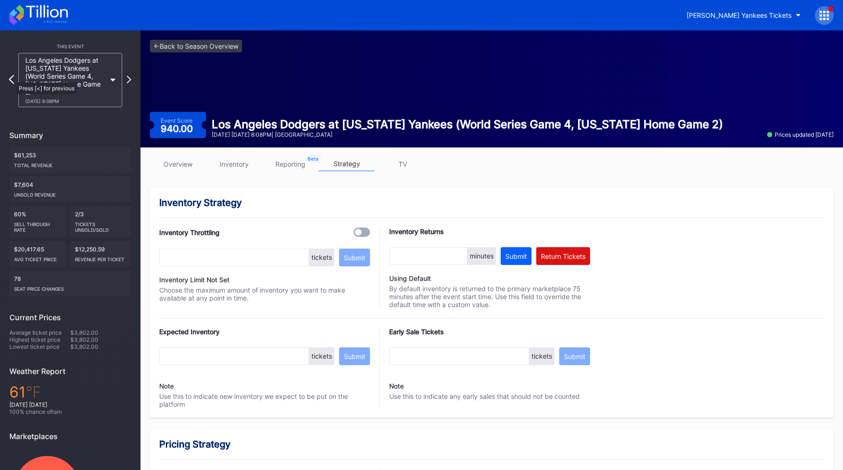
click at [12, 78] on icon at bounding box center [11, 79] width 5 height 9
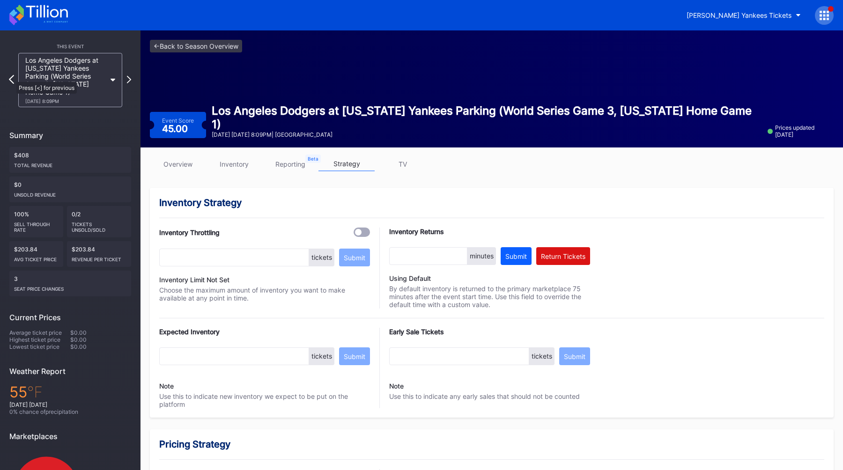
click at [12, 77] on icon at bounding box center [11, 79] width 5 height 9
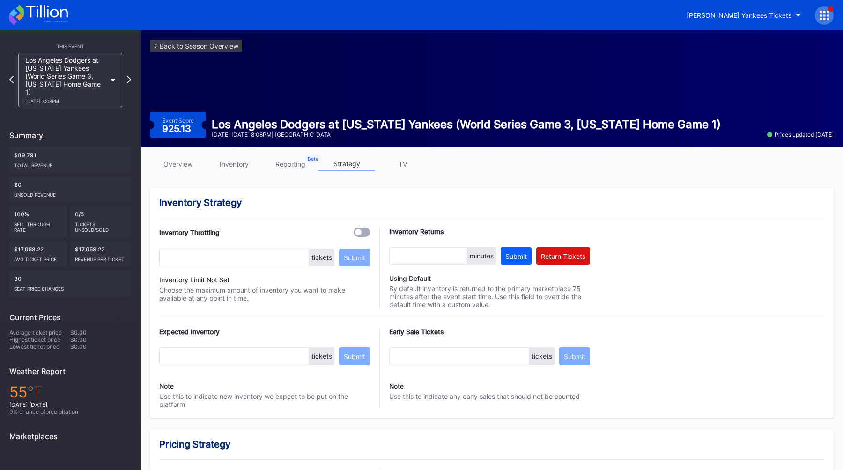
click at [12, 77] on icon at bounding box center [11, 78] width 4 height 7
click at [14, 75] on icon at bounding box center [11, 79] width 5 height 9
click at [14, 71] on div "Cleveland Guardians at New York Yankees Parking (ALCS Game 2, New York Home Gam…" at bounding box center [70, 80] width 113 height 54
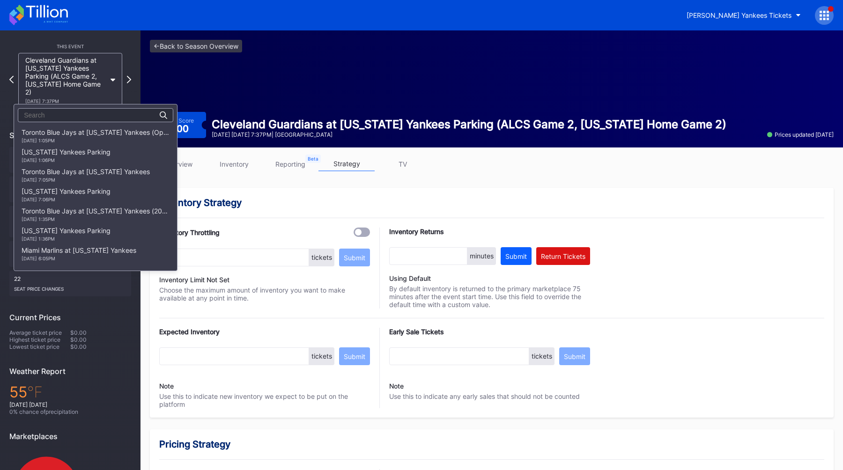
scroll to position [3048, 0]
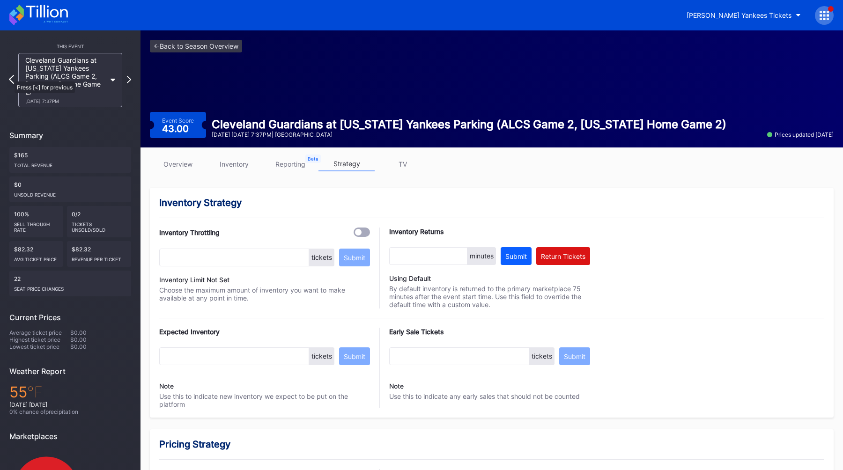
click at [10, 77] on icon at bounding box center [11, 79] width 5 height 9
click at [10, 77] on icon at bounding box center [11, 79] width 4 height 7
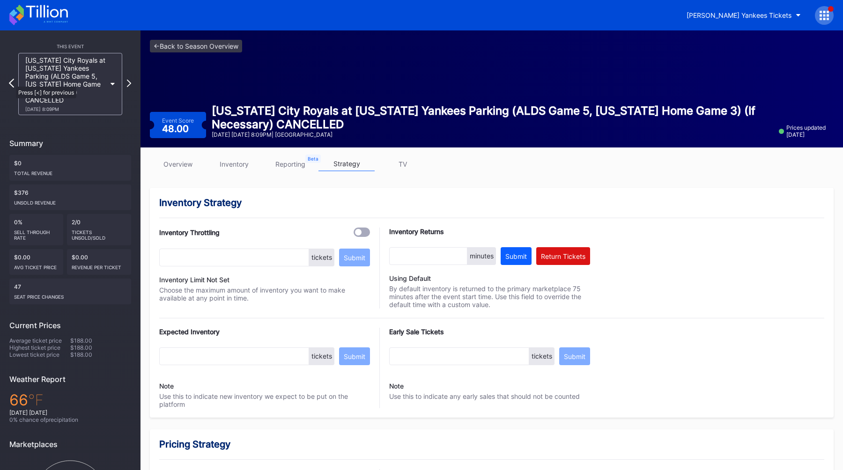
click at [11, 82] on icon at bounding box center [11, 83] width 5 height 9
click at [11, 82] on icon at bounding box center [11, 83] width 4 height 7
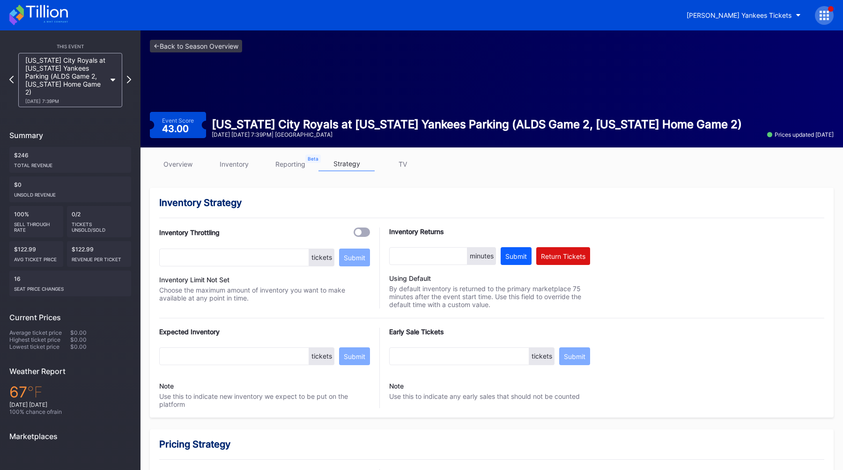
click at [11, 82] on div "Kansas City Royals at New York Yankees Parking (ALDS Game 2, New York Home Game…" at bounding box center [70, 80] width 122 height 54
click at [11, 80] on div at bounding box center [11, 80] width 5 height 11
click at [11, 75] on icon at bounding box center [11, 79] width 5 height 9
click at [11, 76] on icon at bounding box center [11, 79] width 4 height 7
click at [11, 75] on icon at bounding box center [11, 79] width 5 height 9
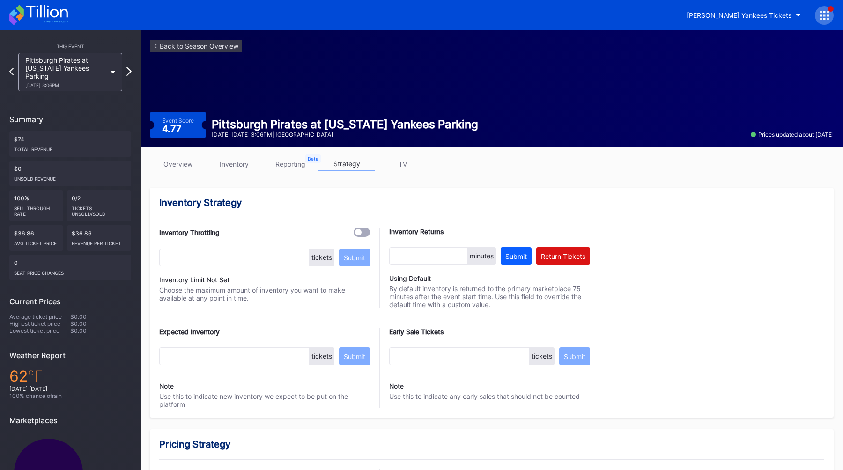
click at [130, 68] on icon at bounding box center [128, 71] width 5 height 9
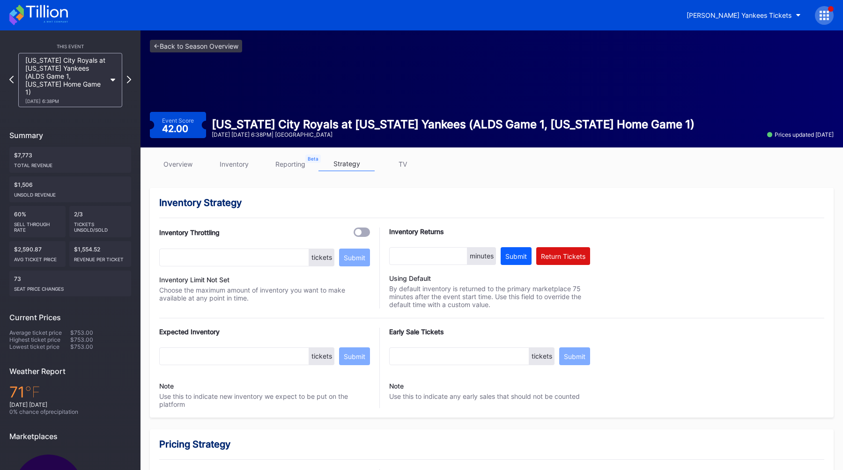
click at [224, 164] on link "inventory" at bounding box center [234, 164] width 56 height 15
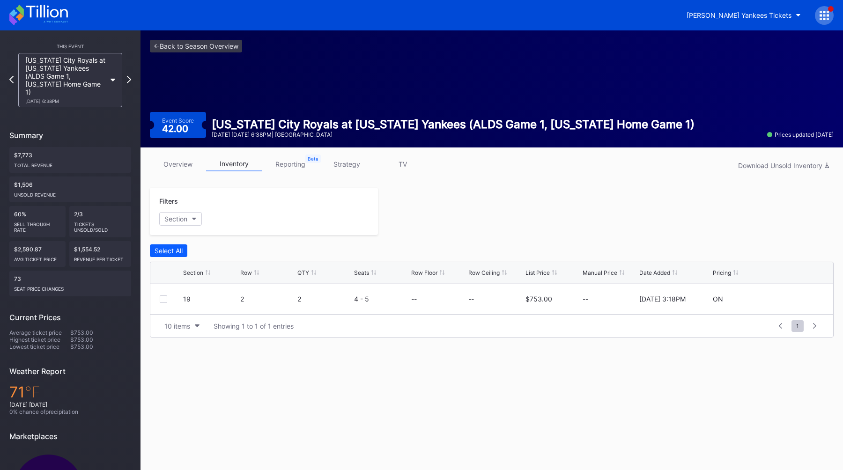
click at [347, 167] on link "strategy" at bounding box center [346, 164] width 56 height 15
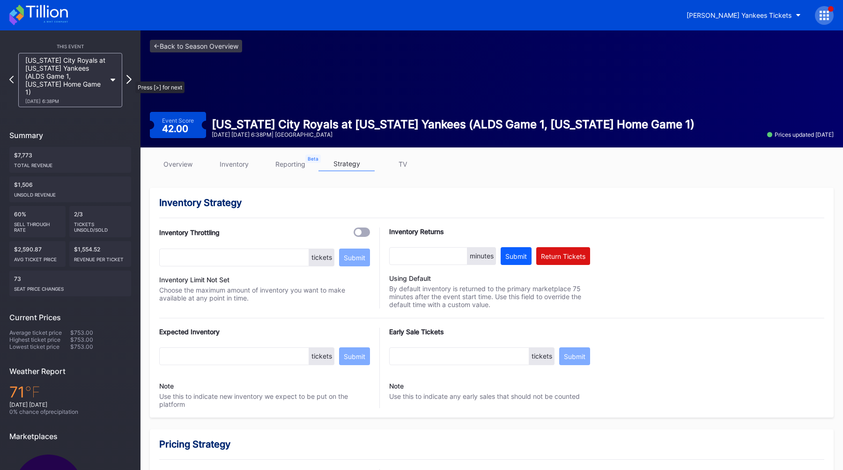
click at [131, 77] on icon at bounding box center [128, 79] width 5 height 9
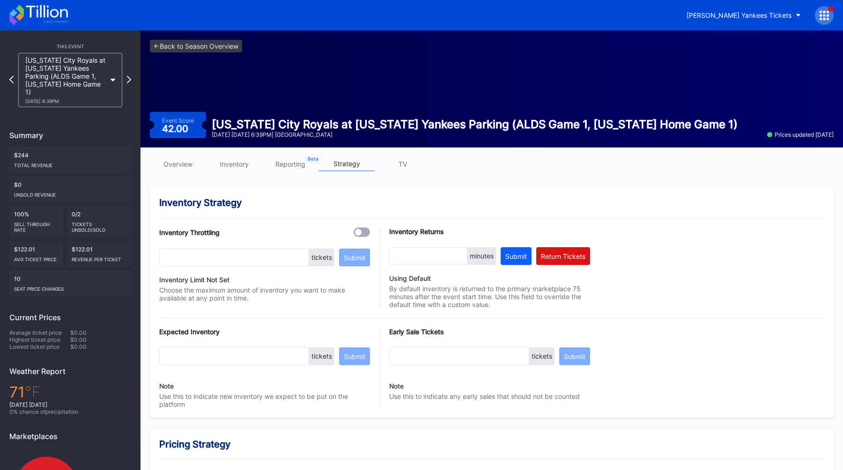
click at [233, 163] on link "inventory" at bounding box center [234, 164] width 56 height 15
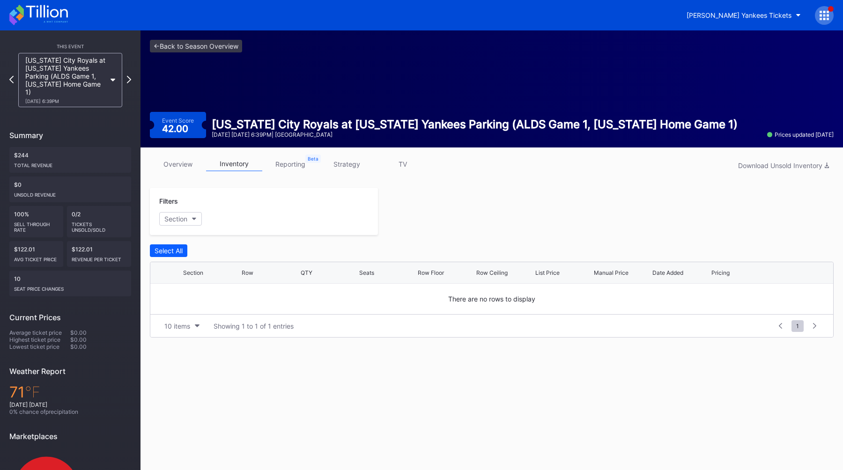
click at [173, 162] on link "overview" at bounding box center [178, 164] width 56 height 15
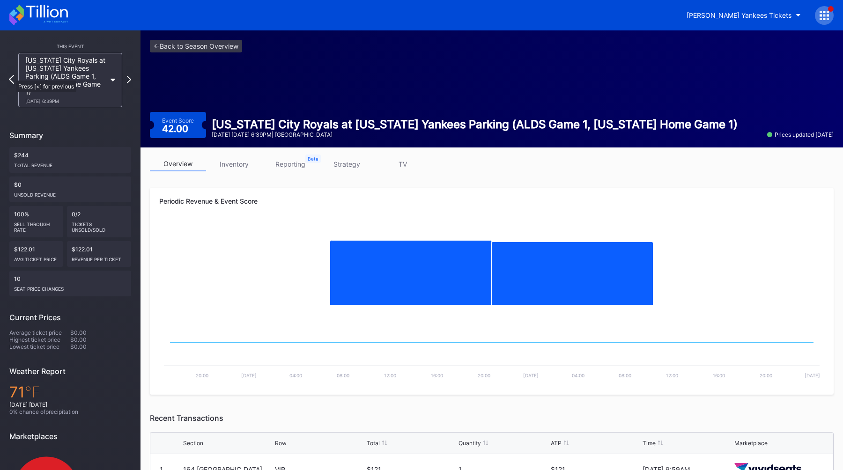
click at [11, 76] on icon at bounding box center [11, 79] width 5 height 9
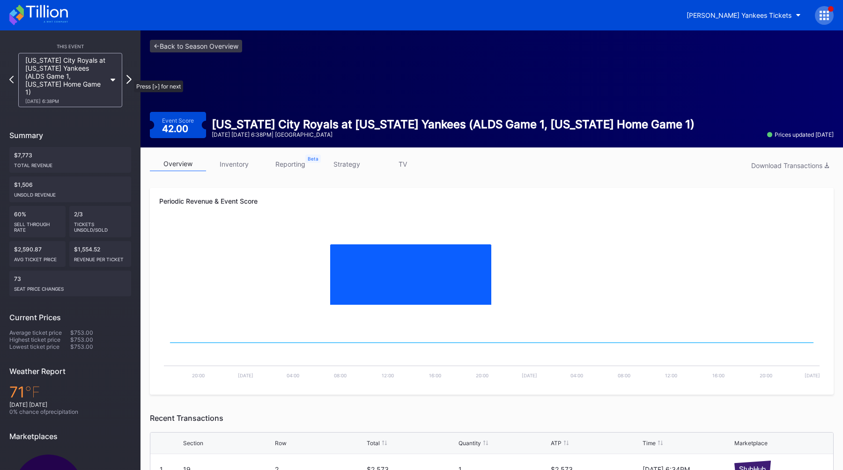
click at [129, 76] on icon at bounding box center [128, 79] width 5 height 9
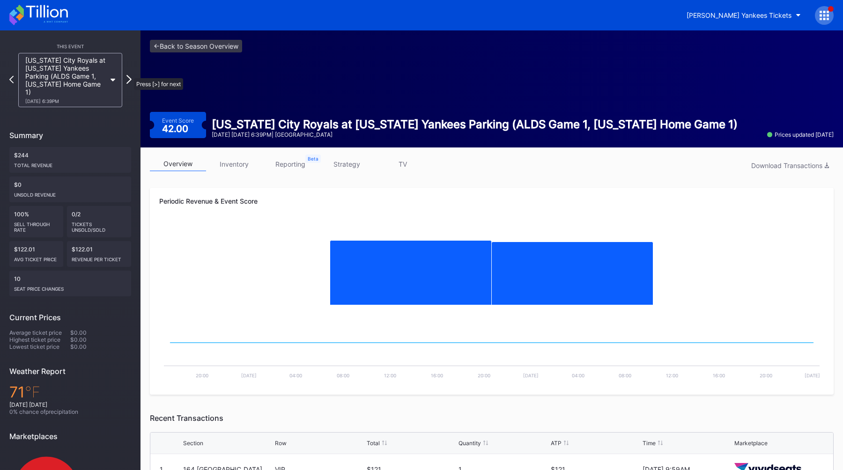
click at [129, 75] on icon at bounding box center [128, 79] width 5 height 9
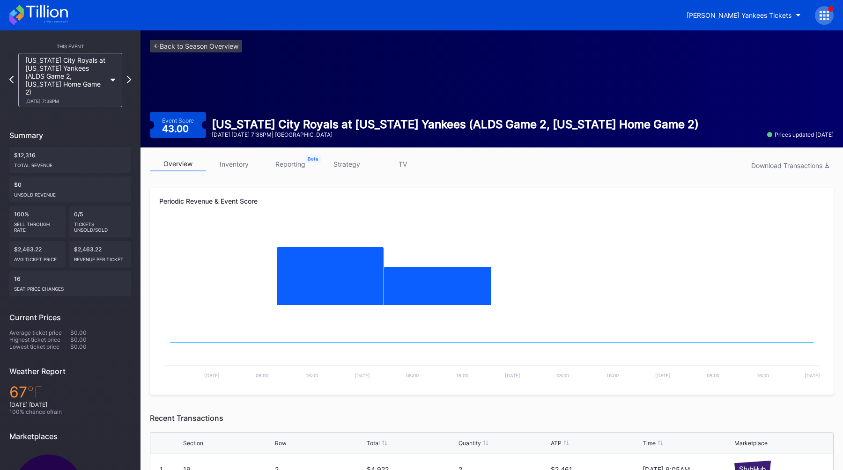
click at [341, 166] on link "strategy" at bounding box center [346, 164] width 56 height 15
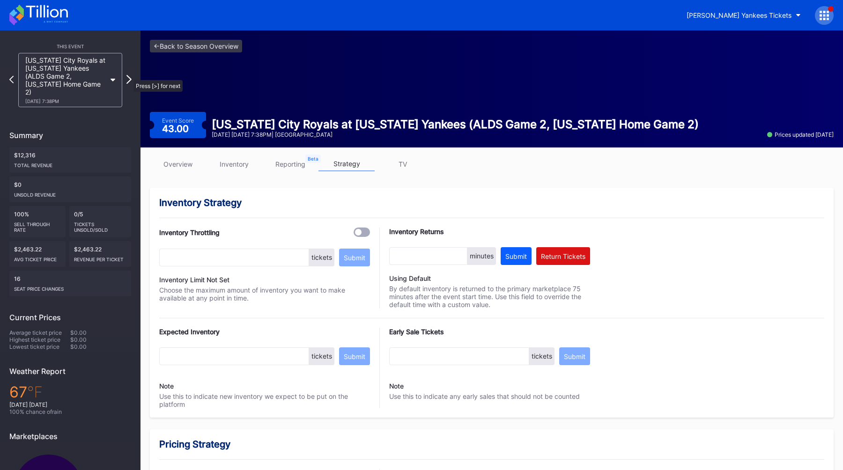
click at [129, 75] on icon at bounding box center [128, 79] width 5 height 9
click at [130, 75] on icon at bounding box center [128, 79] width 5 height 9
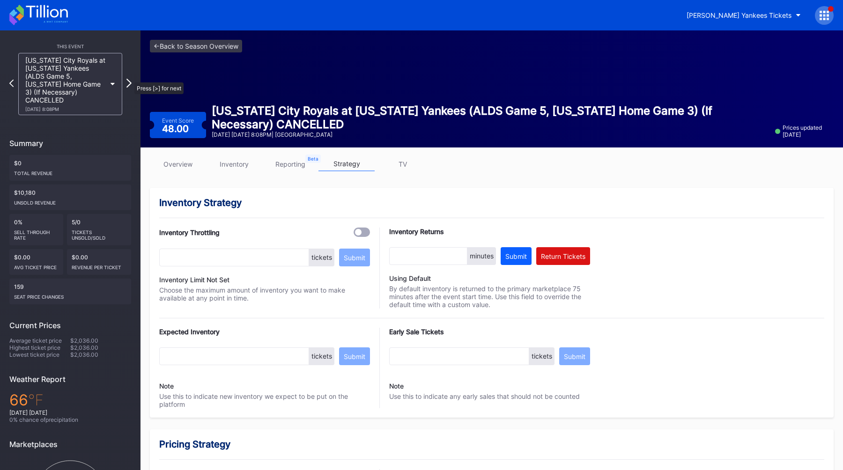
click at [130, 79] on icon at bounding box center [128, 83] width 5 height 9
click at [128, 84] on icon at bounding box center [128, 83] width 5 height 9
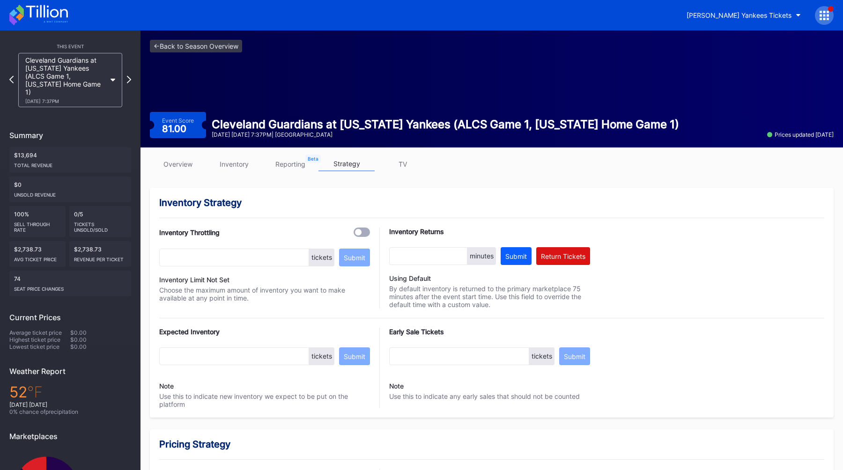
click at [244, 168] on link "inventory" at bounding box center [234, 164] width 56 height 15
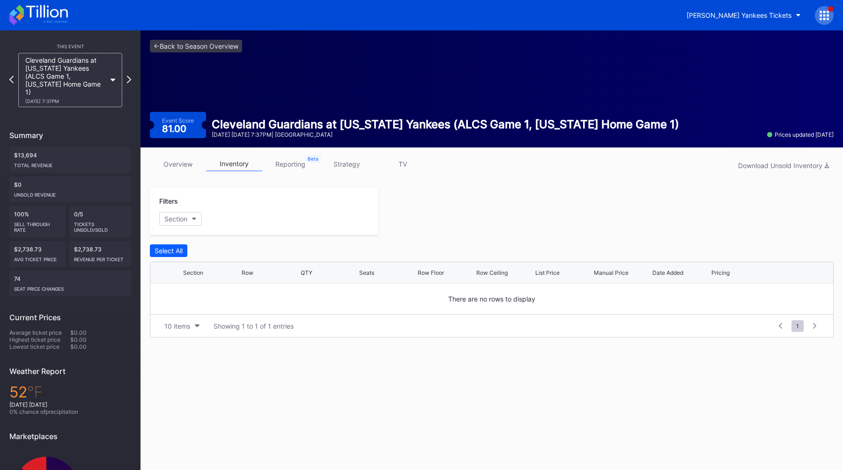
click at [177, 165] on link "overview" at bounding box center [178, 164] width 56 height 15
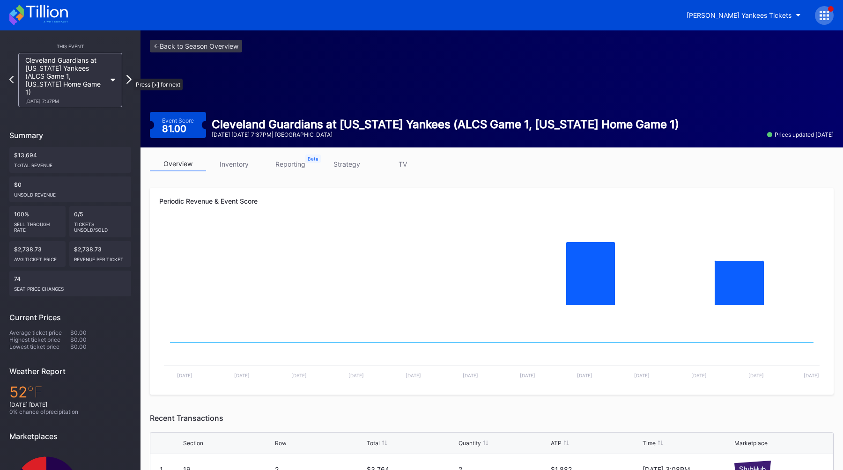
click at [129, 75] on icon at bounding box center [128, 79] width 5 height 9
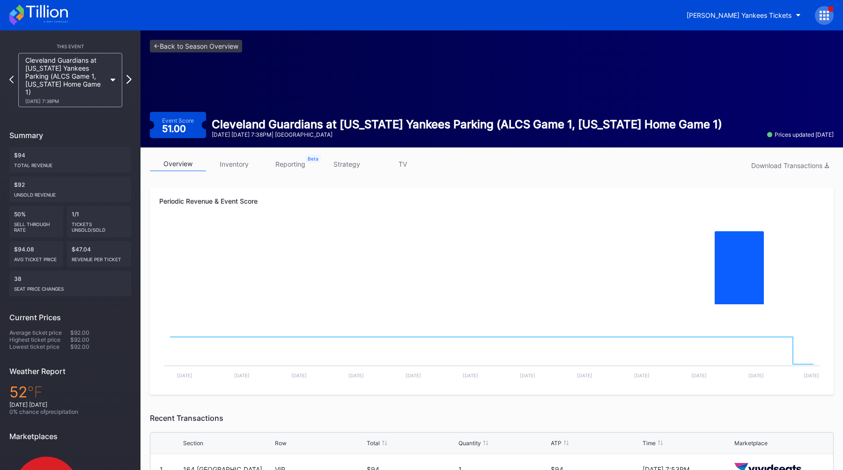
click at [130, 75] on icon at bounding box center [128, 79] width 5 height 9
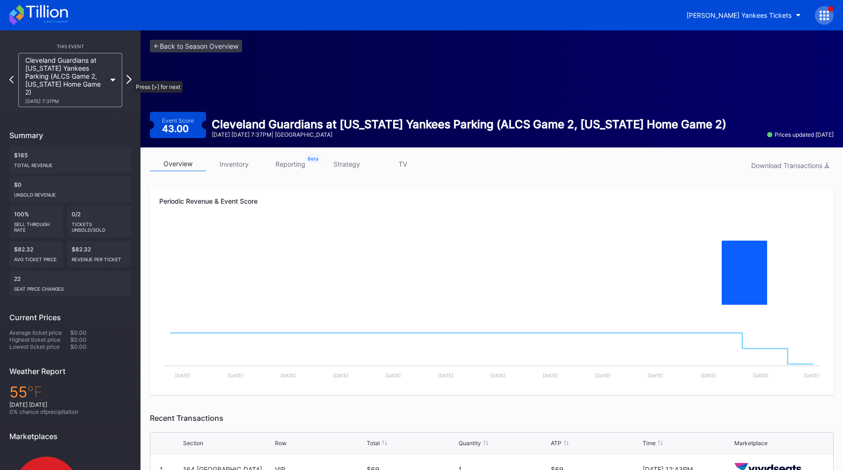
click at [128, 75] on icon at bounding box center [128, 79] width 5 height 9
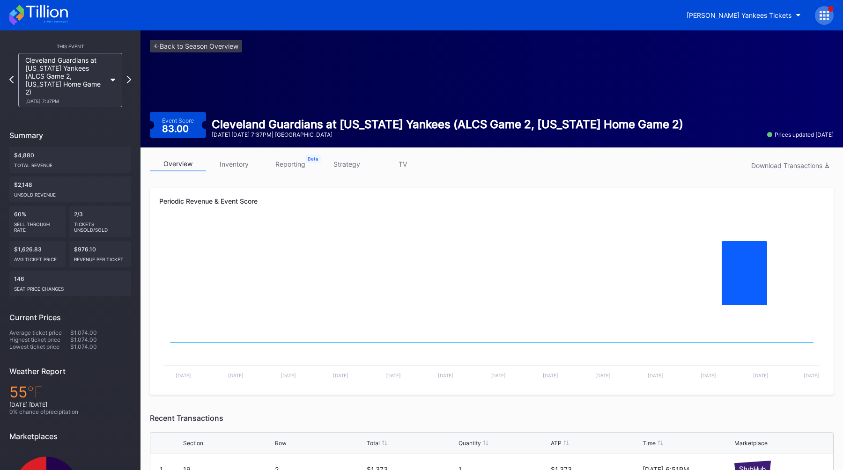
click at [351, 167] on link "strategy" at bounding box center [346, 164] width 56 height 15
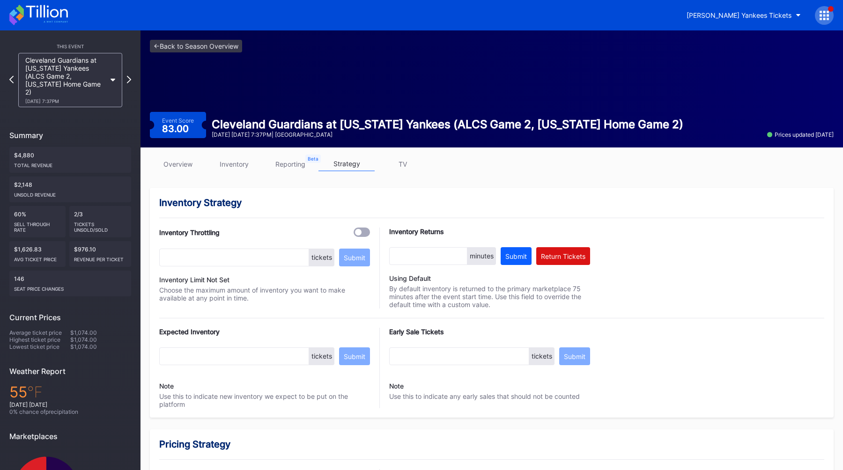
click at [178, 158] on link "overview" at bounding box center [178, 164] width 56 height 15
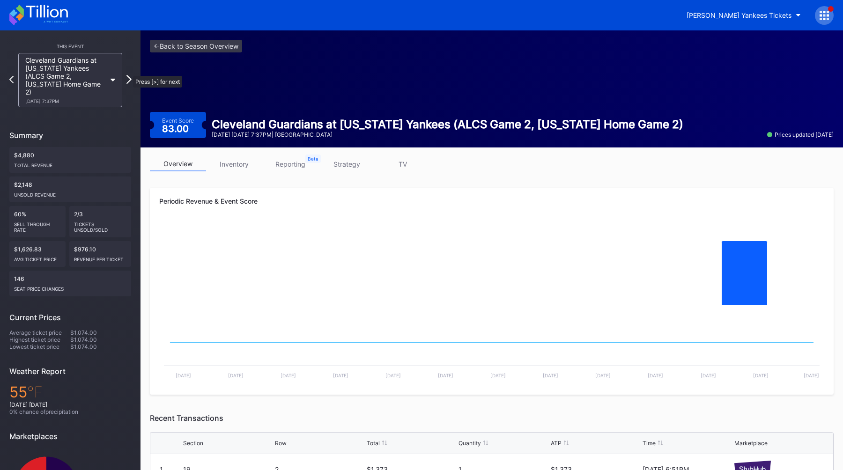
click at [129, 75] on icon at bounding box center [128, 79] width 5 height 9
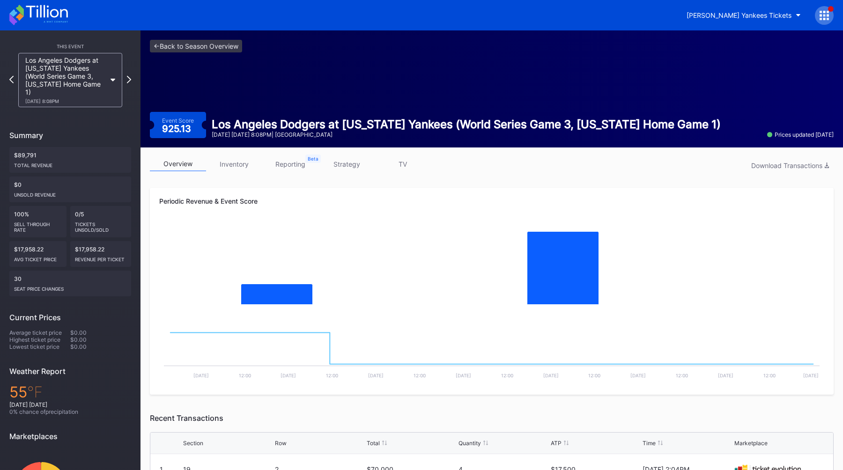
click at [341, 170] on link "strategy" at bounding box center [346, 164] width 56 height 15
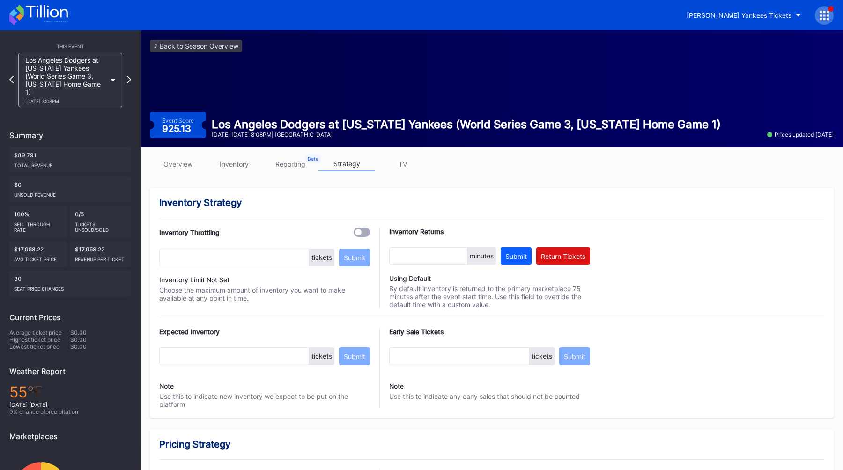
click at [164, 161] on link "overview" at bounding box center [178, 164] width 56 height 15
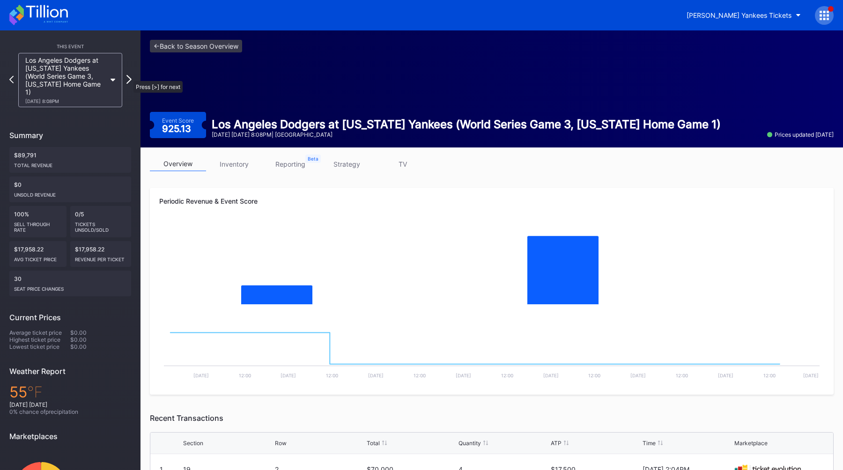
click at [130, 76] on icon at bounding box center [128, 79] width 5 height 9
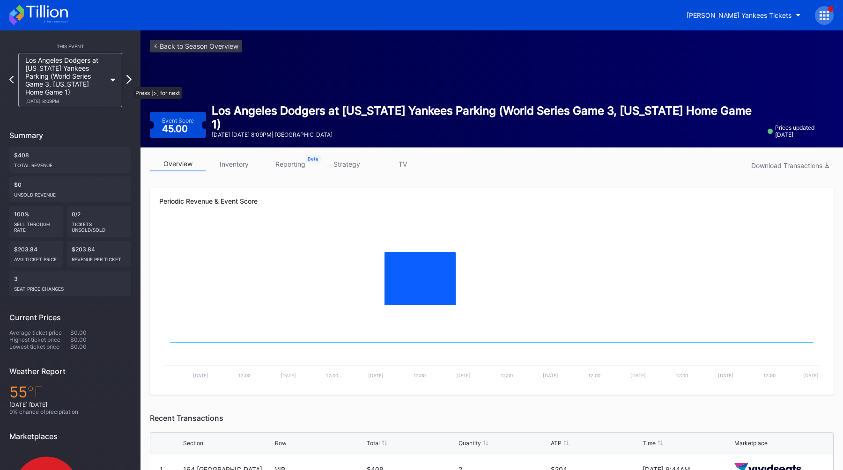
click at [129, 81] on icon at bounding box center [128, 79] width 5 height 9
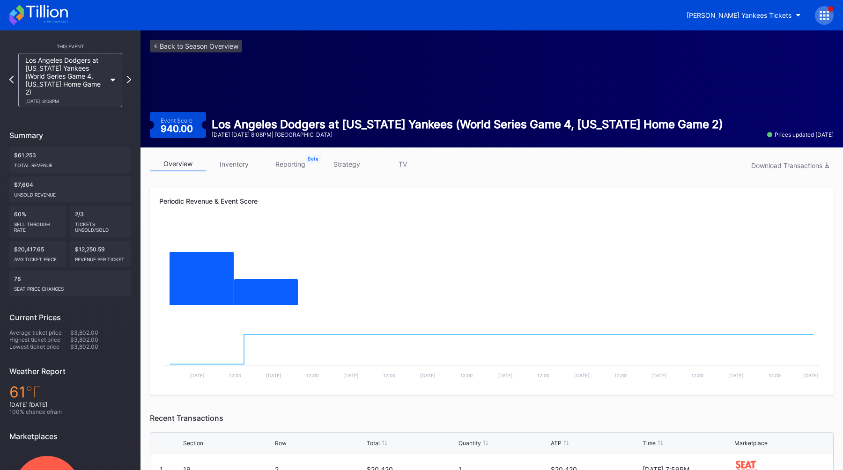
click at [353, 169] on link "strategy" at bounding box center [346, 164] width 56 height 15
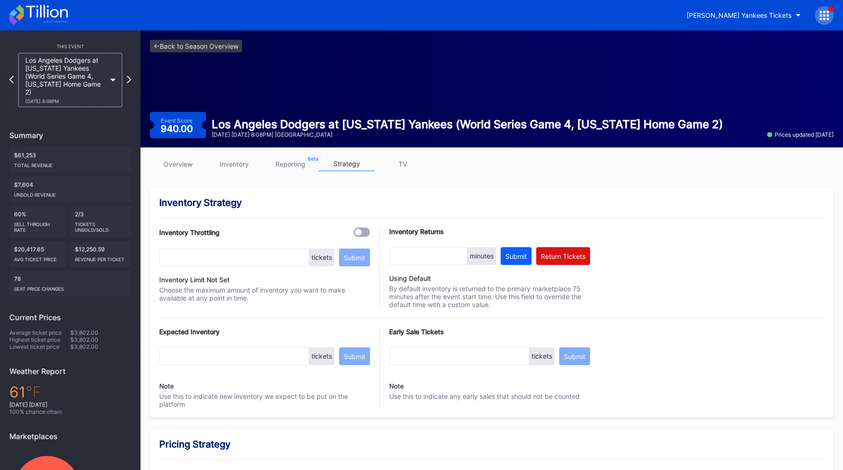
click at [172, 165] on link "overview" at bounding box center [178, 164] width 56 height 15
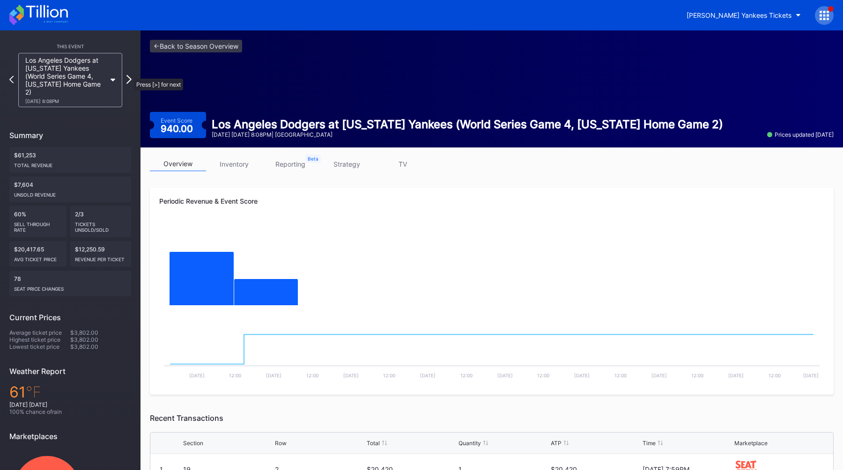
click at [129, 75] on icon at bounding box center [128, 79] width 5 height 9
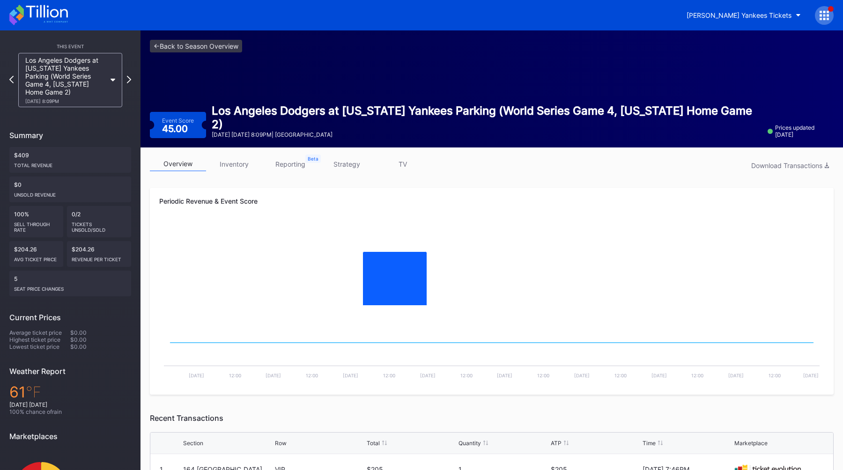
click at [132, 81] on div "This Event Los Angeles Dodgers at New York Yankees Parking (World Series Game 4…" at bounding box center [70, 284] width 140 height 509
click at [131, 80] on div "This Event Los Angeles Dodgers at New York Yankees Parking (World Series Game 4…" at bounding box center [70, 284] width 140 height 509
click at [129, 80] on icon at bounding box center [128, 79] width 5 height 9
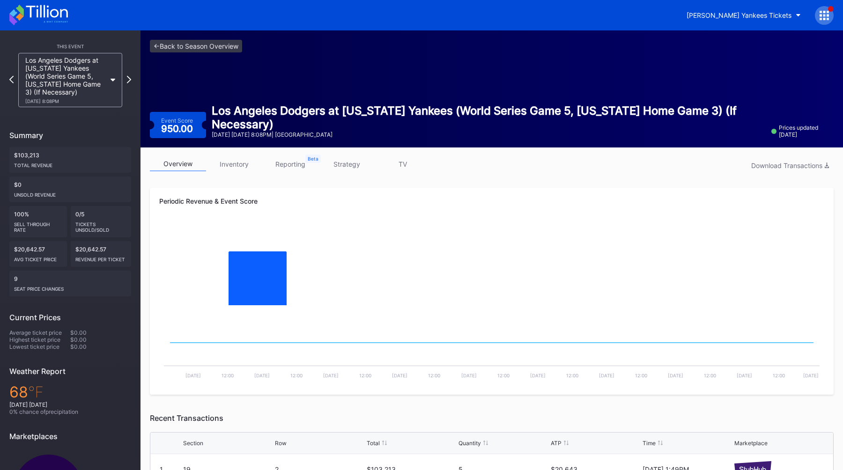
click at [354, 166] on link "strategy" at bounding box center [346, 164] width 56 height 15
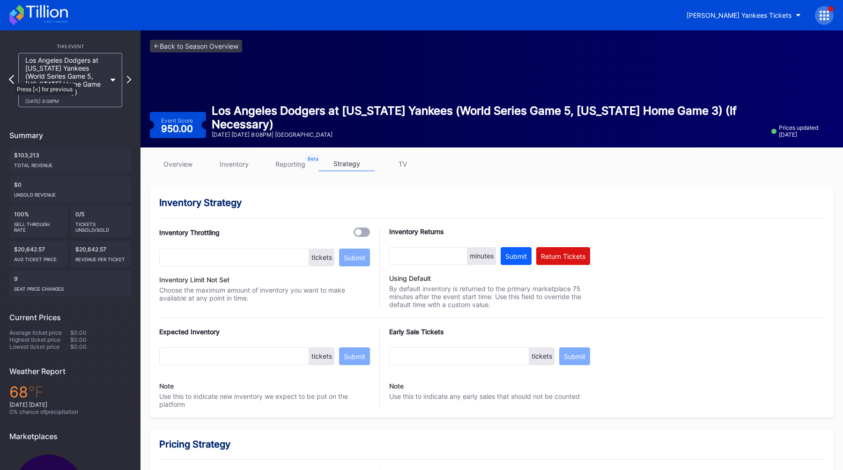
click at [10, 79] on icon at bounding box center [11, 79] width 5 height 9
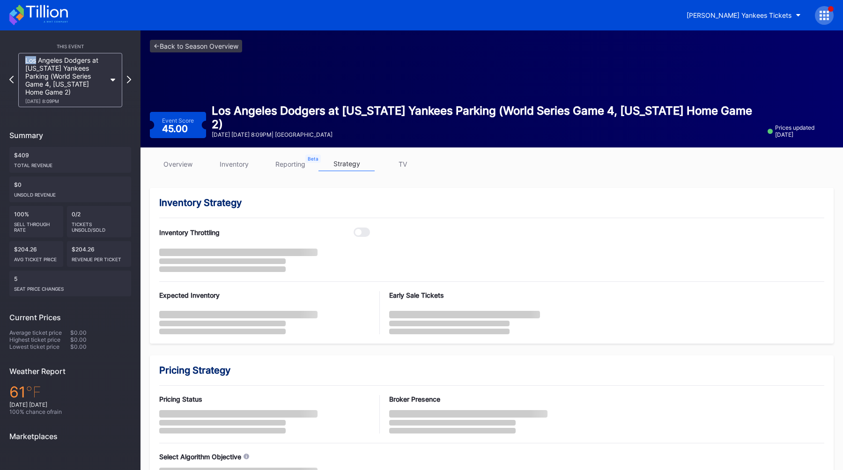
click at [10, 79] on icon at bounding box center [11, 78] width 4 height 7
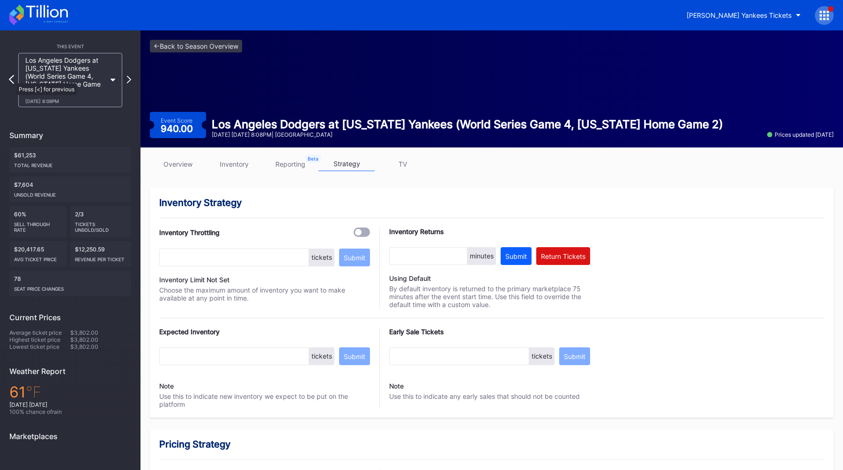
click at [12, 79] on icon at bounding box center [11, 79] width 5 height 9
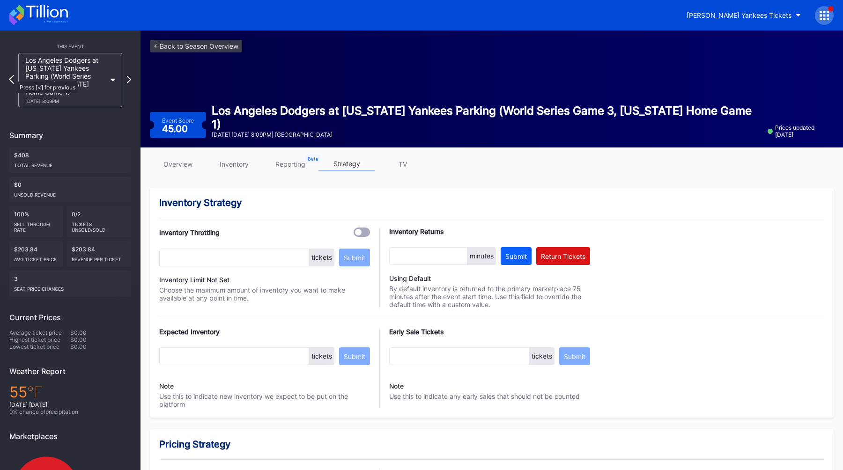
click at [13, 77] on icon at bounding box center [11, 79] width 5 height 9
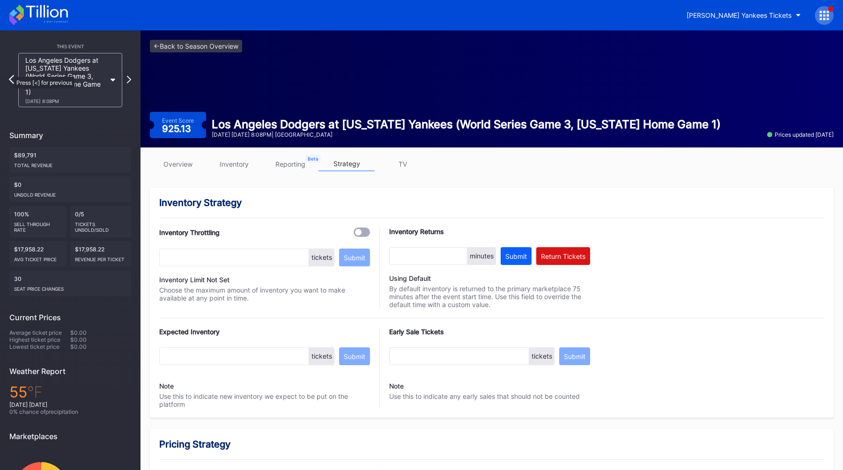
click at [12, 75] on icon at bounding box center [11, 79] width 5 height 9
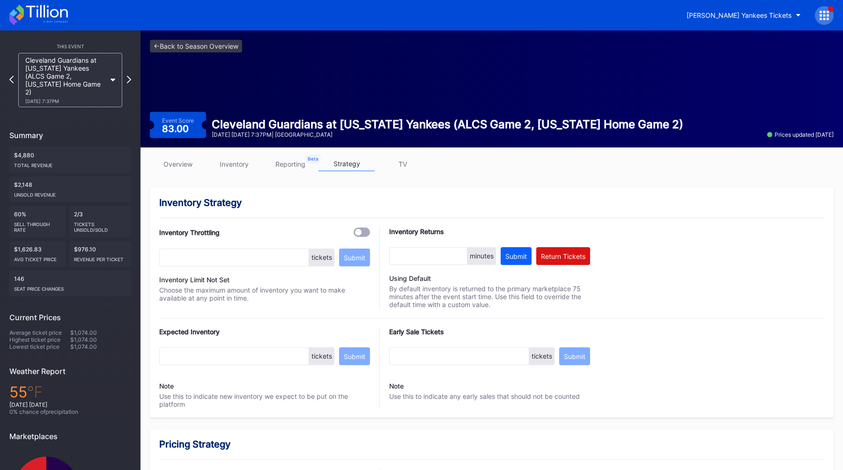
click at [176, 167] on link "overview" at bounding box center [178, 164] width 56 height 15
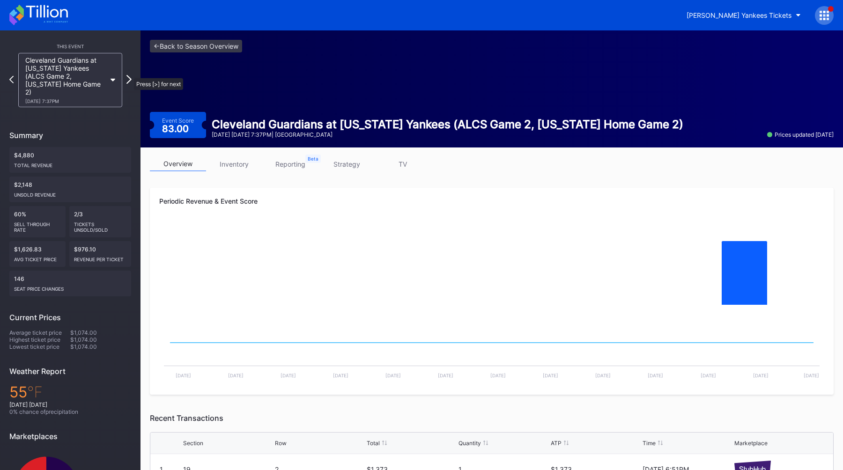
click at [129, 75] on icon at bounding box center [128, 79] width 5 height 9
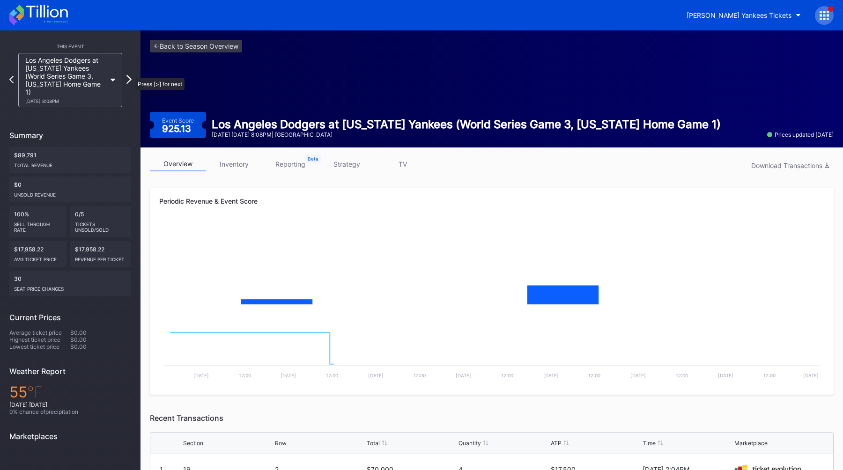
click at [131, 75] on icon at bounding box center [128, 79] width 5 height 9
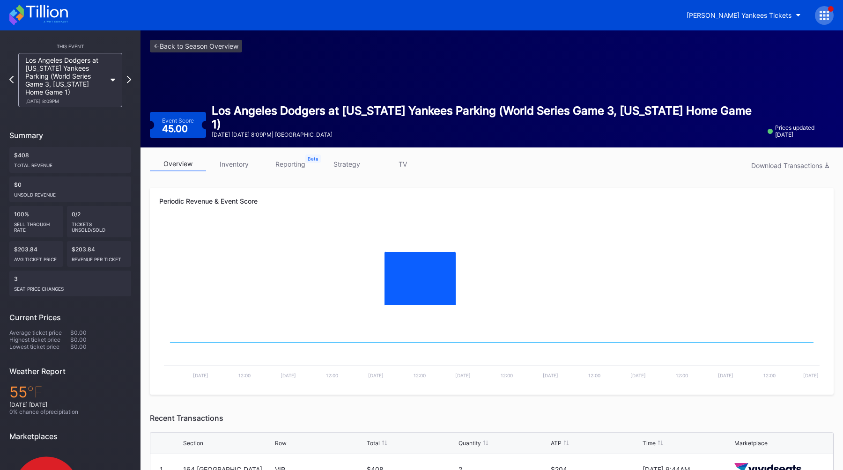
click at [131, 74] on div "Los Angeles Dodgers at New York Yankees Parking (World Series Game 3, New York …" at bounding box center [70, 80] width 122 height 54
click at [130, 79] on icon at bounding box center [128, 79] width 5 height 9
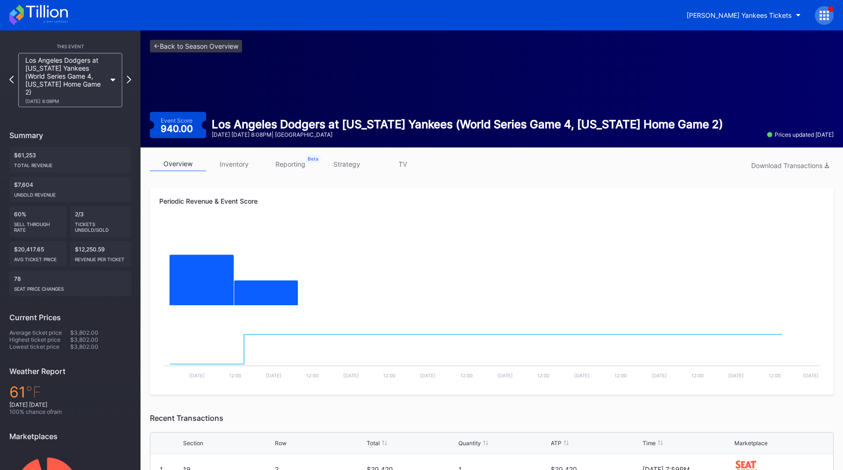
click at [339, 164] on link "strategy" at bounding box center [346, 164] width 56 height 15
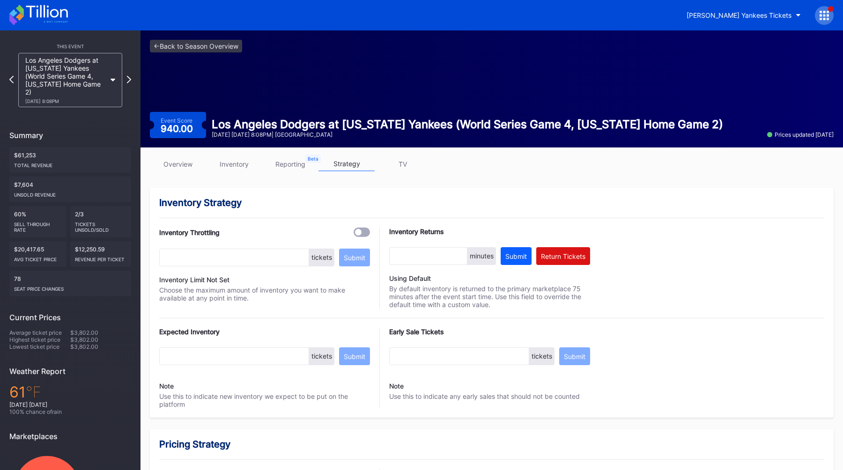
click at [182, 163] on link "overview" at bounding box center [178, 164] width 56 height 15
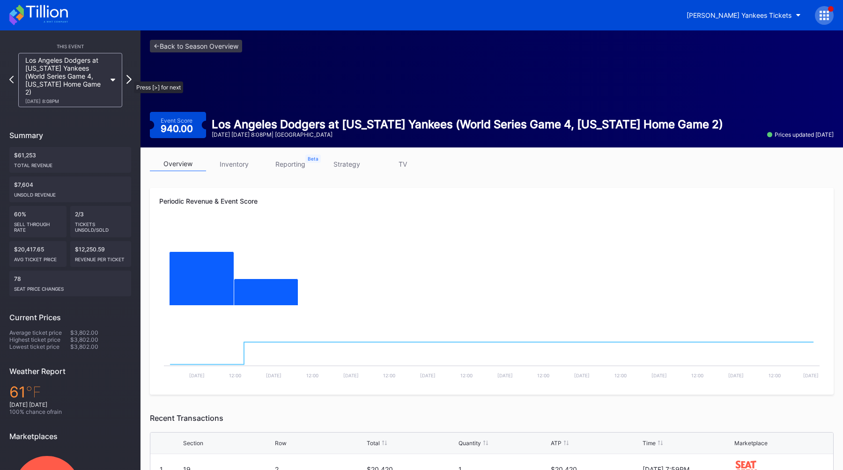
click at [129, 77] on icon at bounding box center [128, 79] width 5 height 9
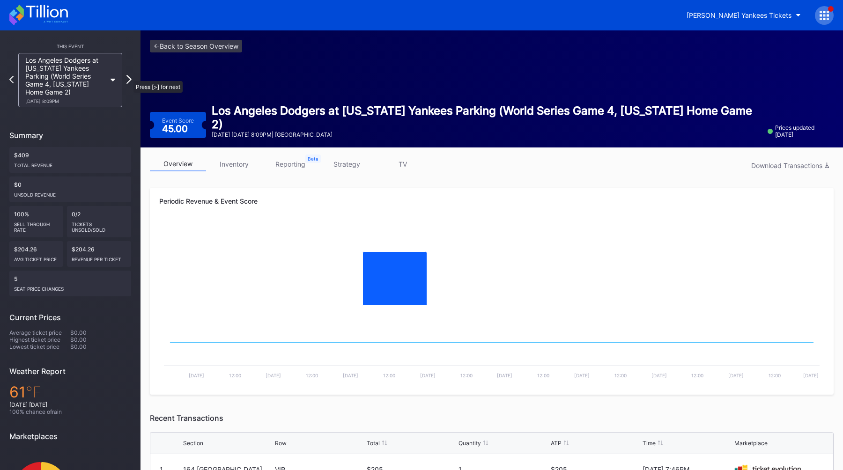
click at [129, 76] on icon at bounding box center [128, 79] width 5 height 9
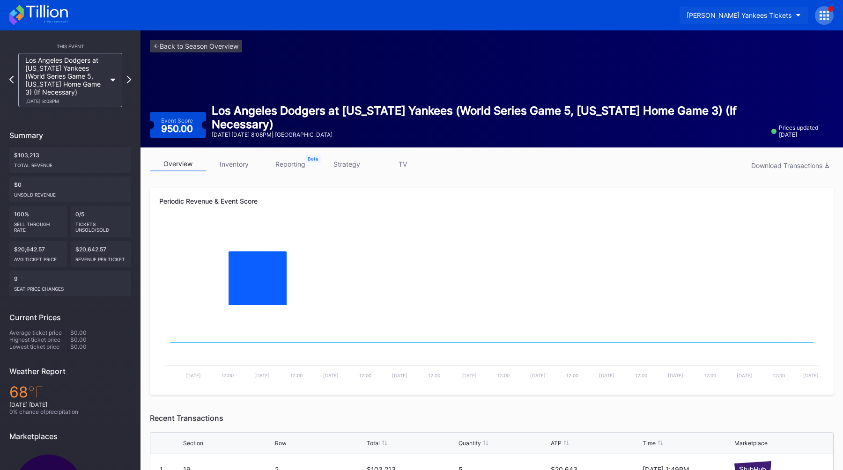
click at [773, 11] on div "[PERSON_NAME] Yankees Tickets" at bounding box center [738, 15] width 105 height 8
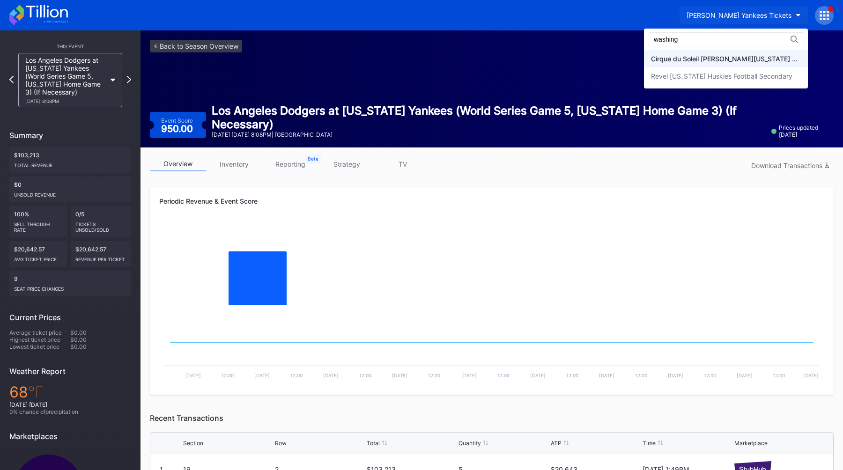
type input "washing"
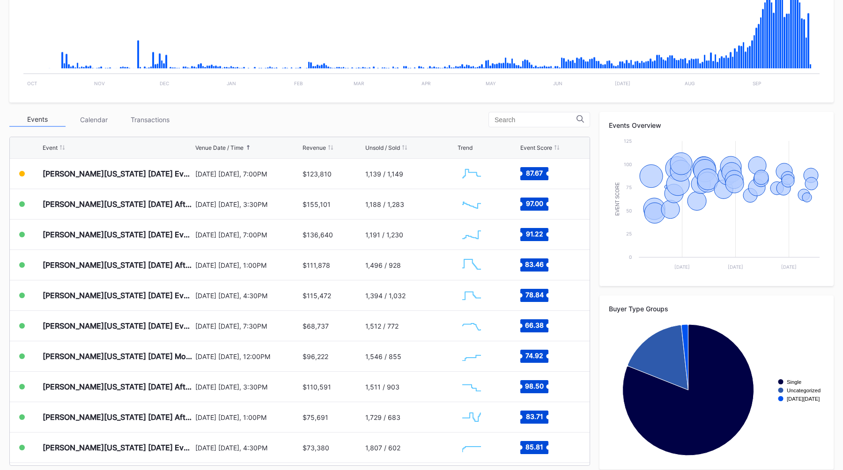
scroll to position [238, 0]
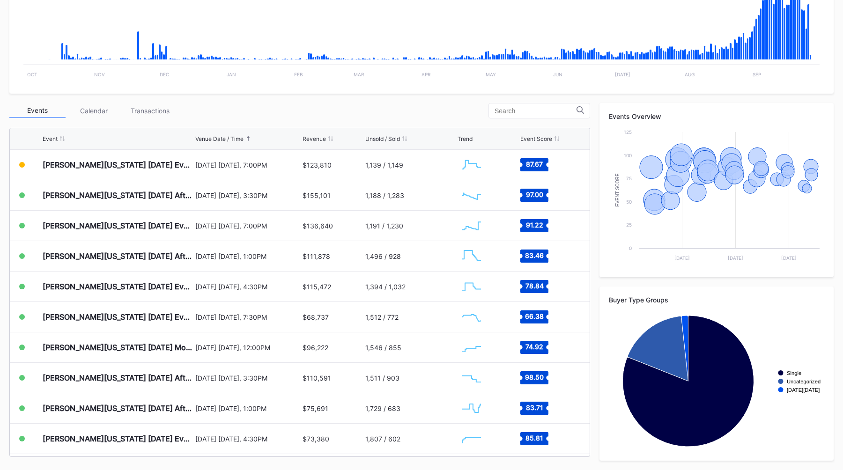
click at [342, 109] on div "Events Calendar Transactions" at bounding box center [299, 110] width 581 height 15
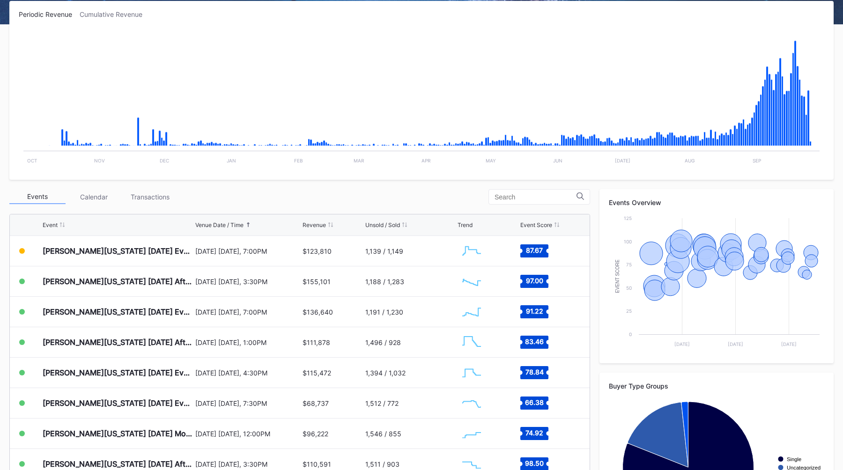
scroll to position [136, 0]
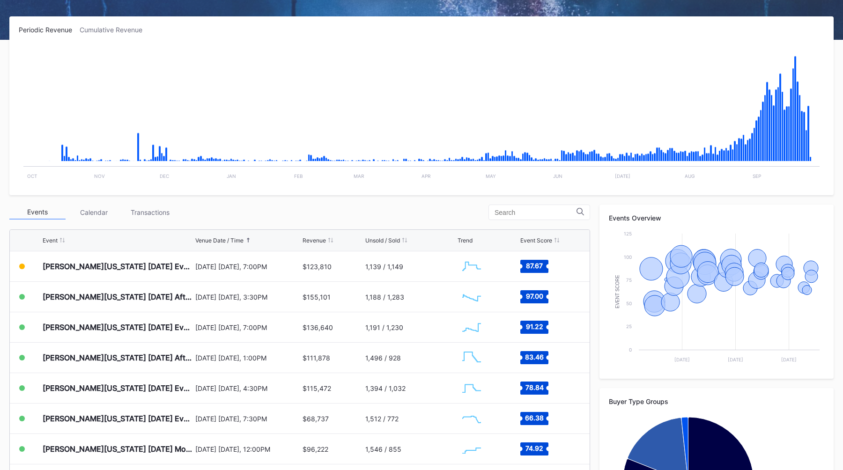
click at [115, 28] on div "Cumulative Revenue" at bounding box center [115, 30] width 70 height 8
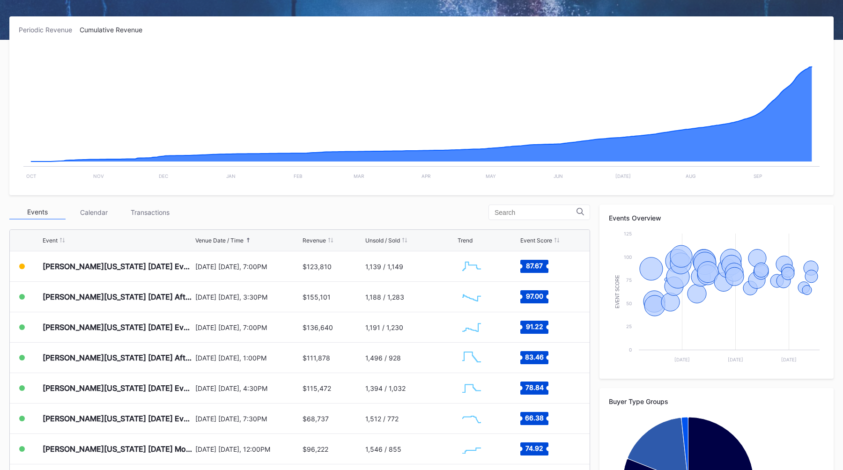
click at [67, 28] on div "Periodic Revenue" at bounding box center [49, 30] width 61 height 8
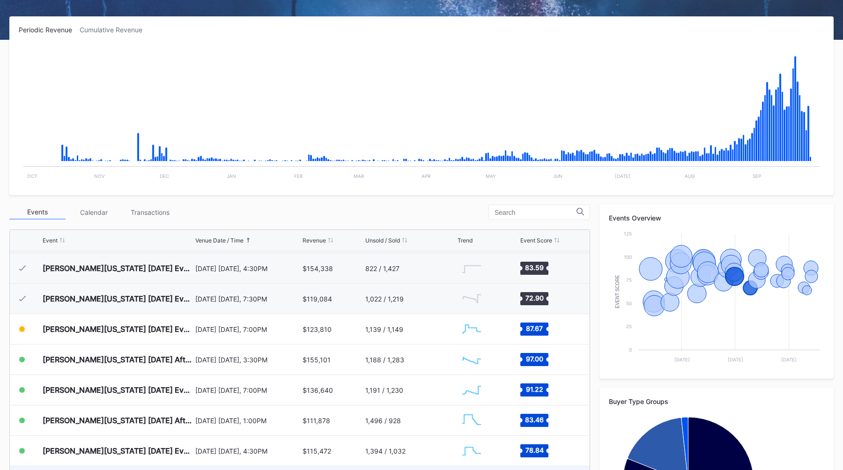
scroll to position [479, 0]
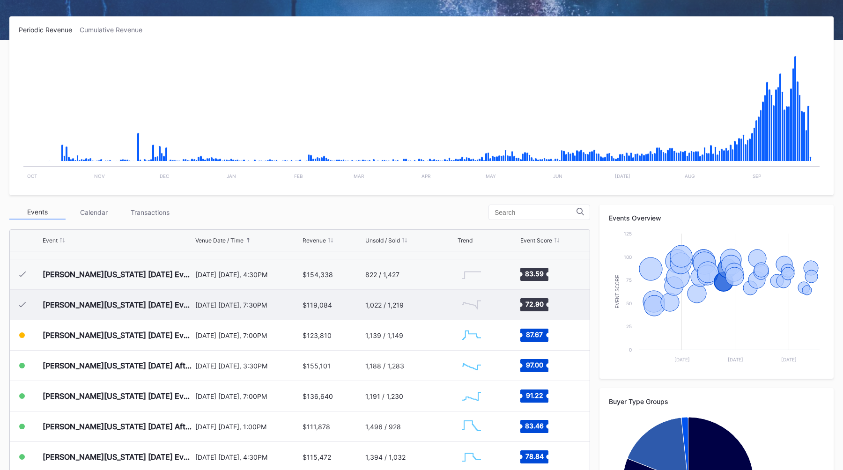
click at [387, 314] on div "1,022 / 1,219" at bounding box center [410, 305] width 90 height 30
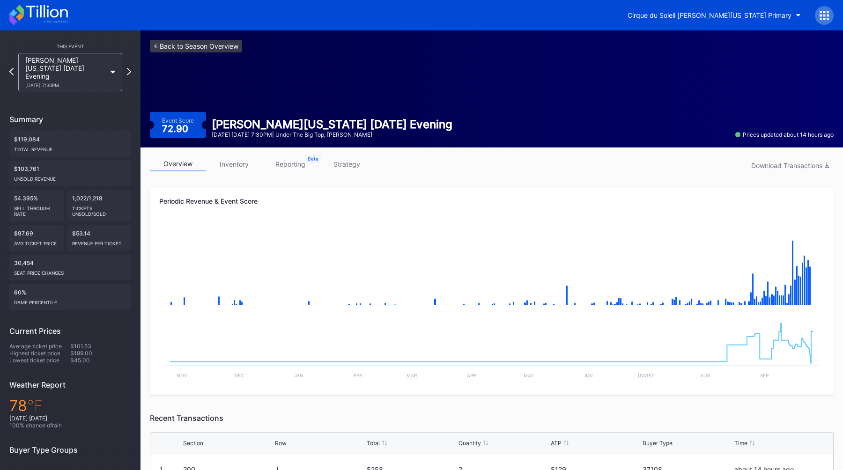
click at [170, 48] on link "<- Back to Season Overview" at bounding box center [196, 46] width 92 height 13
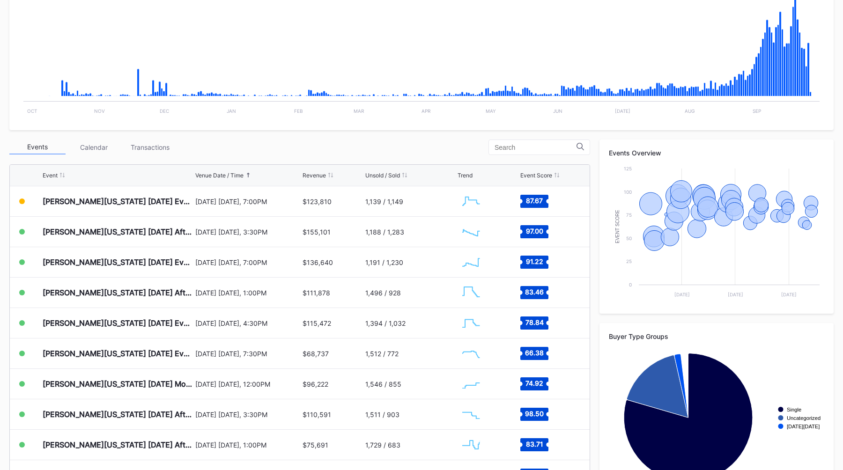
scroll to position [238, 0]
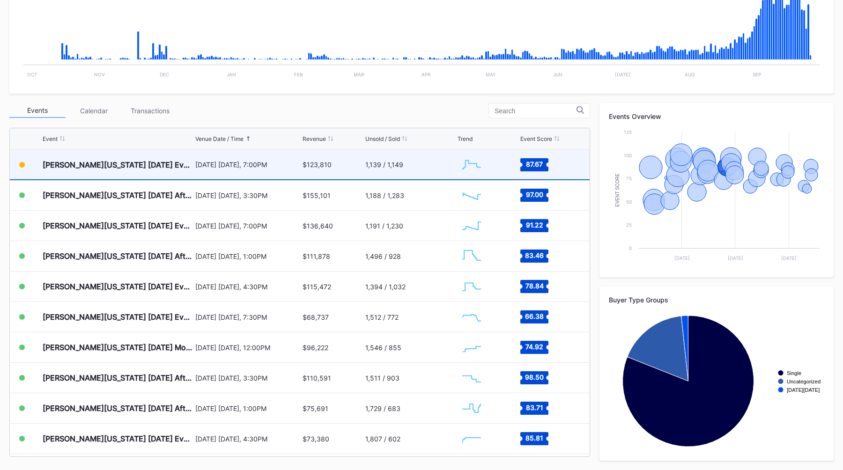
click at [250, 172] on div "[DATE] [DATE], 7:00PM" at bounding box center [247, 165] width 105 height 30
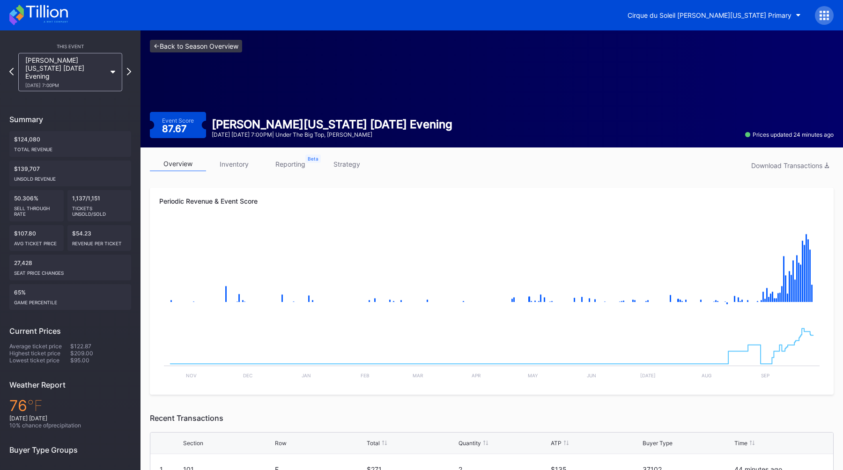
click at [180, 44] on link "<- Back to Season Overview" at bounding box center [196, 46] width 92 height 13
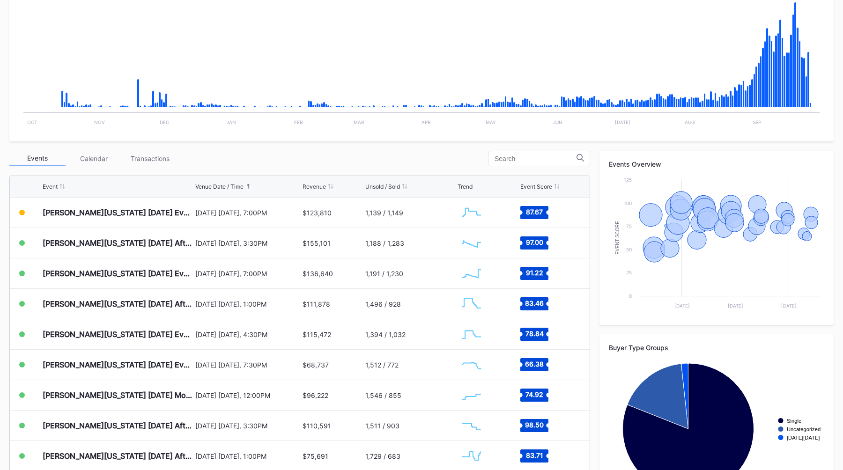
scroll to position [191, 0]
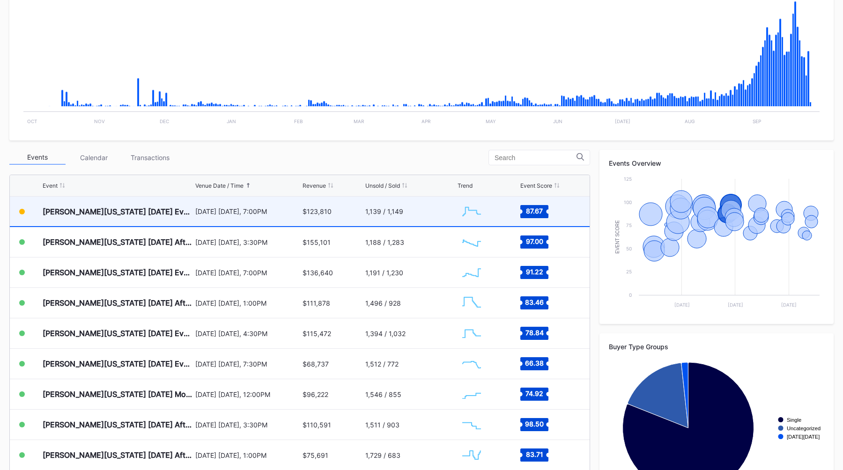
click at [206, 221] on div "[DATE] [DATE], 7:00PM" at bounding box center [247, 212] width 105 height 30
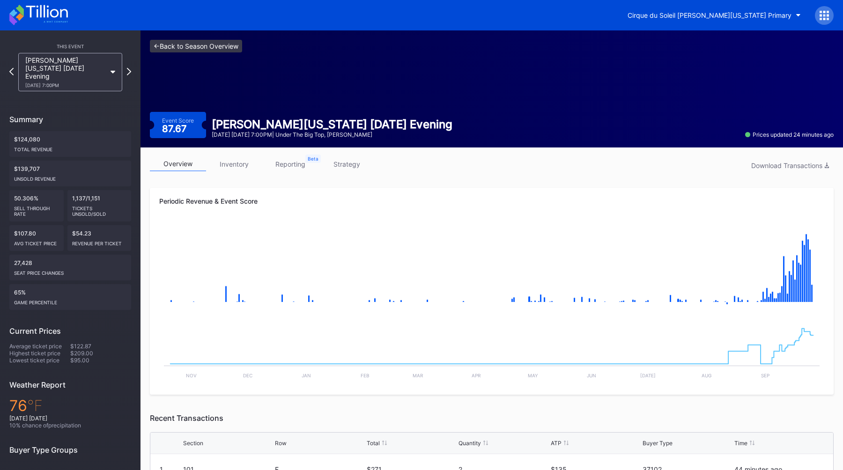
click at [190, 48] on link "<- Back to Season Overview" at bounding box center [196, 46] width 92 height 13
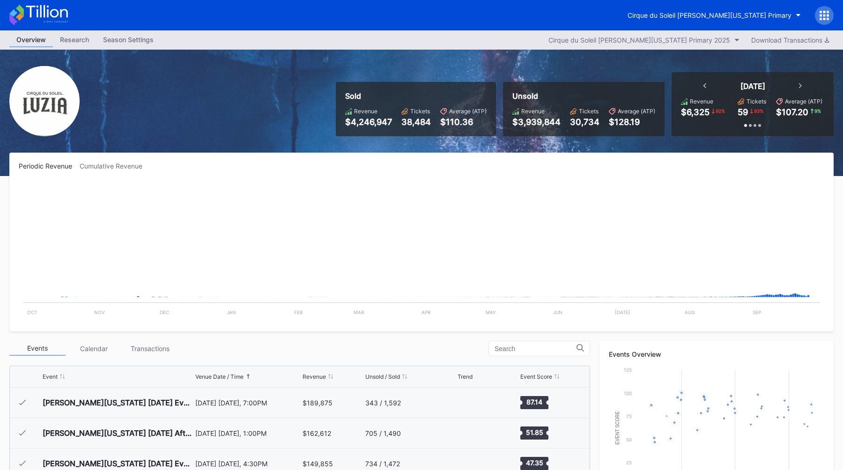
scroll to position [548, 0]
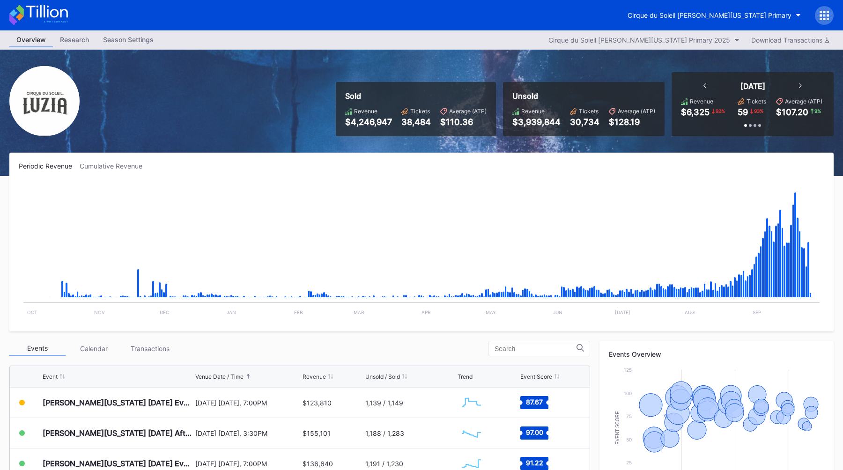
click at [133, 44] on div "Season Settings" at bounding box center [128, 40] width 65 height 14
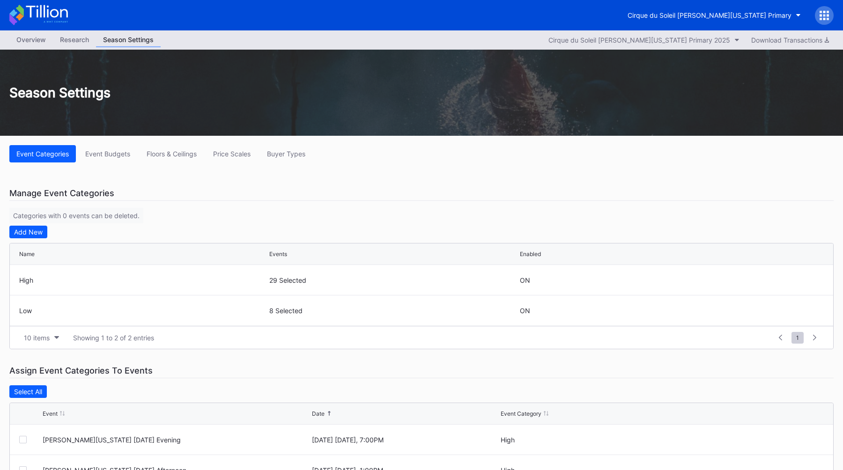
click at [167, 180] on div "Event Categories Event Budgets Floors & Ceilings Price Scales Buyer Types Manag…" at bounding box center [421, 396] width 843 height 521
click at [117, 152] on div "Event Budgets" at bounding box center [107, 154] width 45 height 8
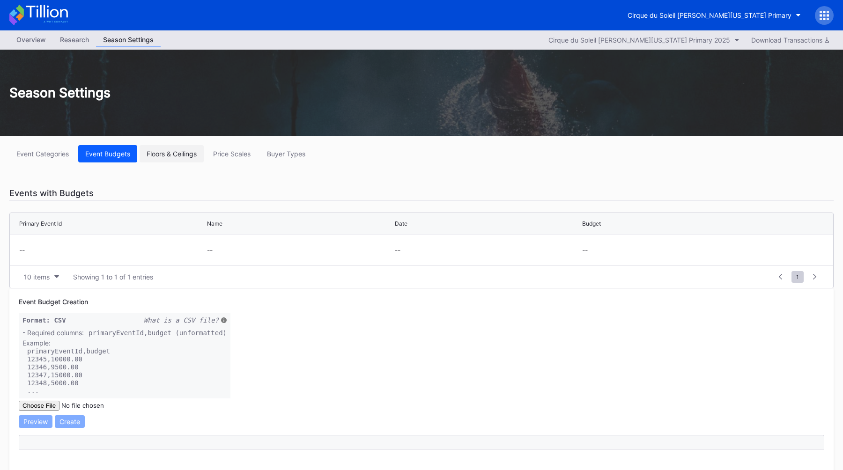
click at [150, 155] on div "Floors & Ceilings" at bounding box center [172, 154] width 50 height 8
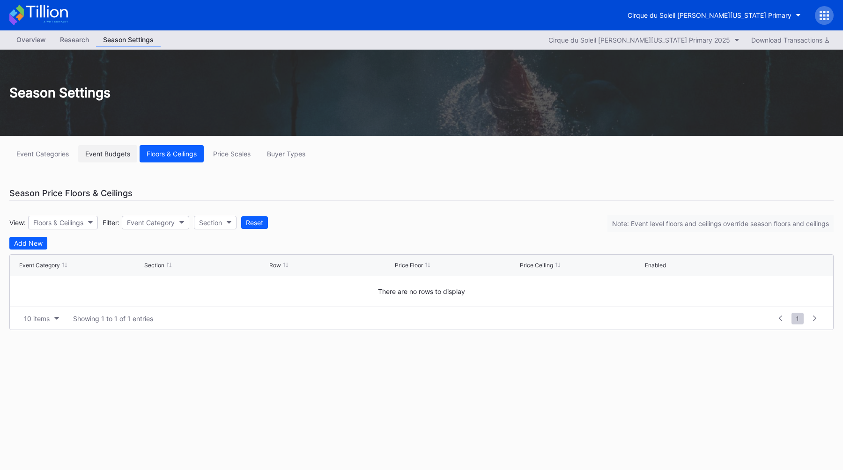
click at [93, 148] on button "Event Budgets" at bounding box center [107, 153] width 59 height 17
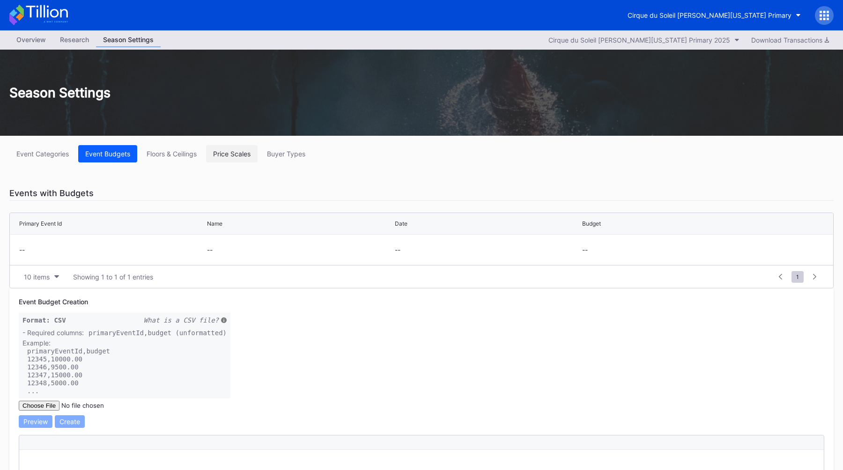
click at [241, 156] on div "Price Scales" at bounding box center [231, 154] width 37 height 8
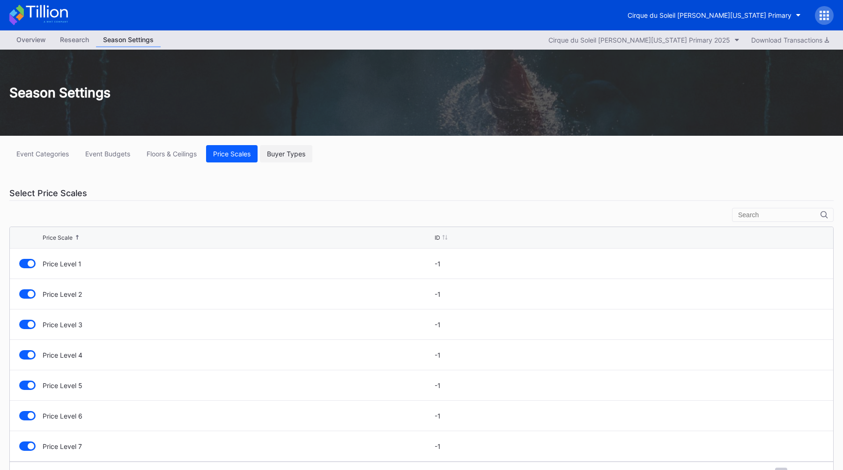
click at [279, 152] on div "Buyer Types" at bounding box center [286, 154] width 38 height 8
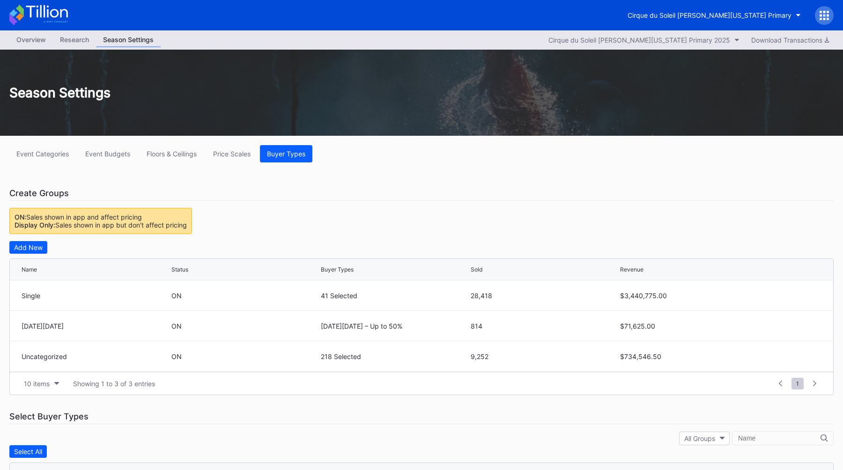
click at [218, 184] on div "Event Categories Event Budgets Floors & Ceilings Price Scales Buyer Types Creat…" at bounding box center [421, 433] width 843 height 595
click at [32, 43] on div "Overview" at bounding box center [31, 40] width 44 height 14
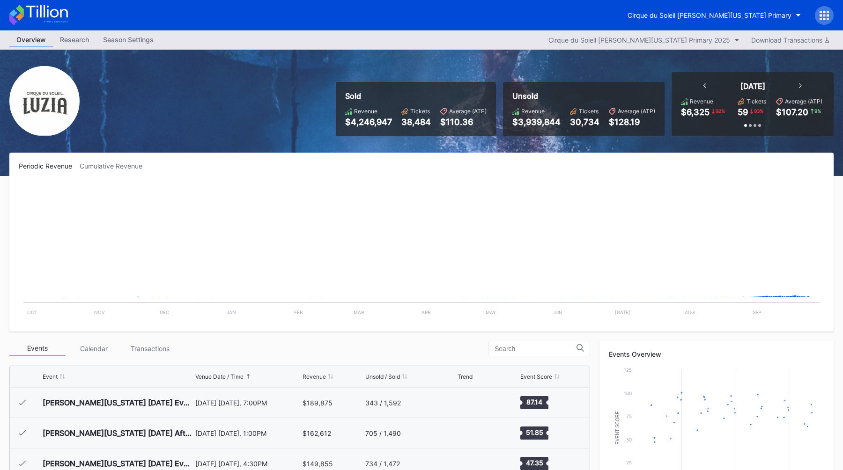
scroll to position [548, 0]
